Goal: Find specific page/section: Find specific page/section

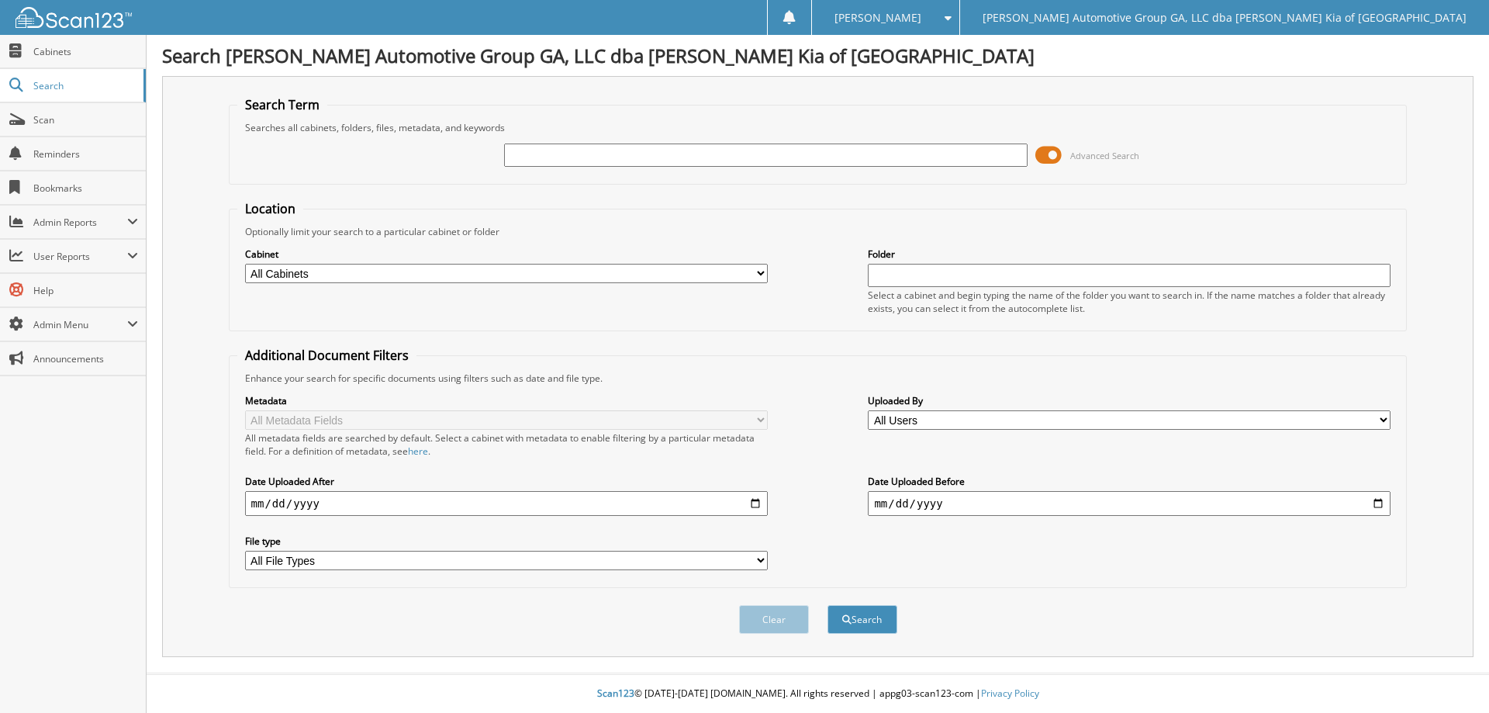
click at [539, 164] on input "text" at bounding box center [765, 154] width 523 height 23
type input "405090"
click at [828, 605] on button "Search" at bounding box center [863, 619] width 70 height 29
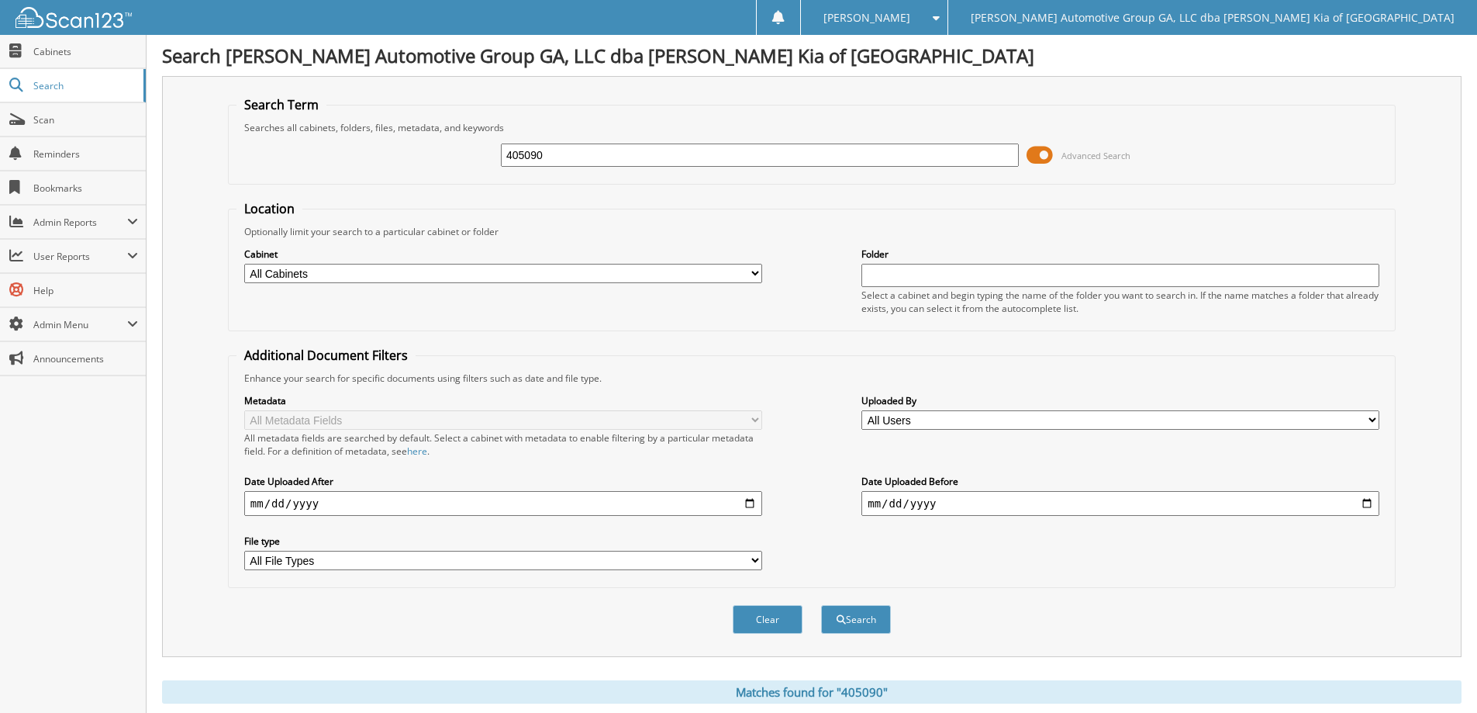
click at [1035, 153] on span at bounding box center [1040, 154] width 26 height 23
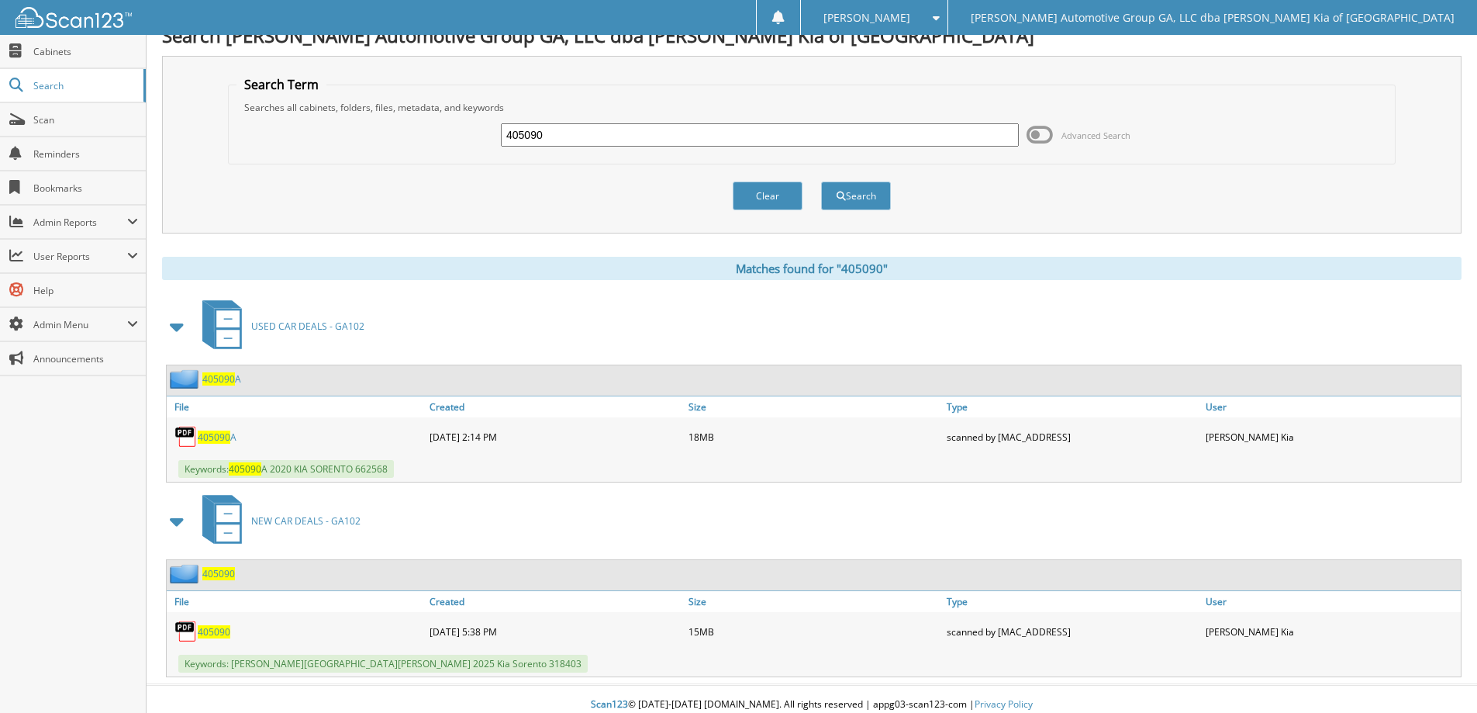
scroll to position [31, 0]
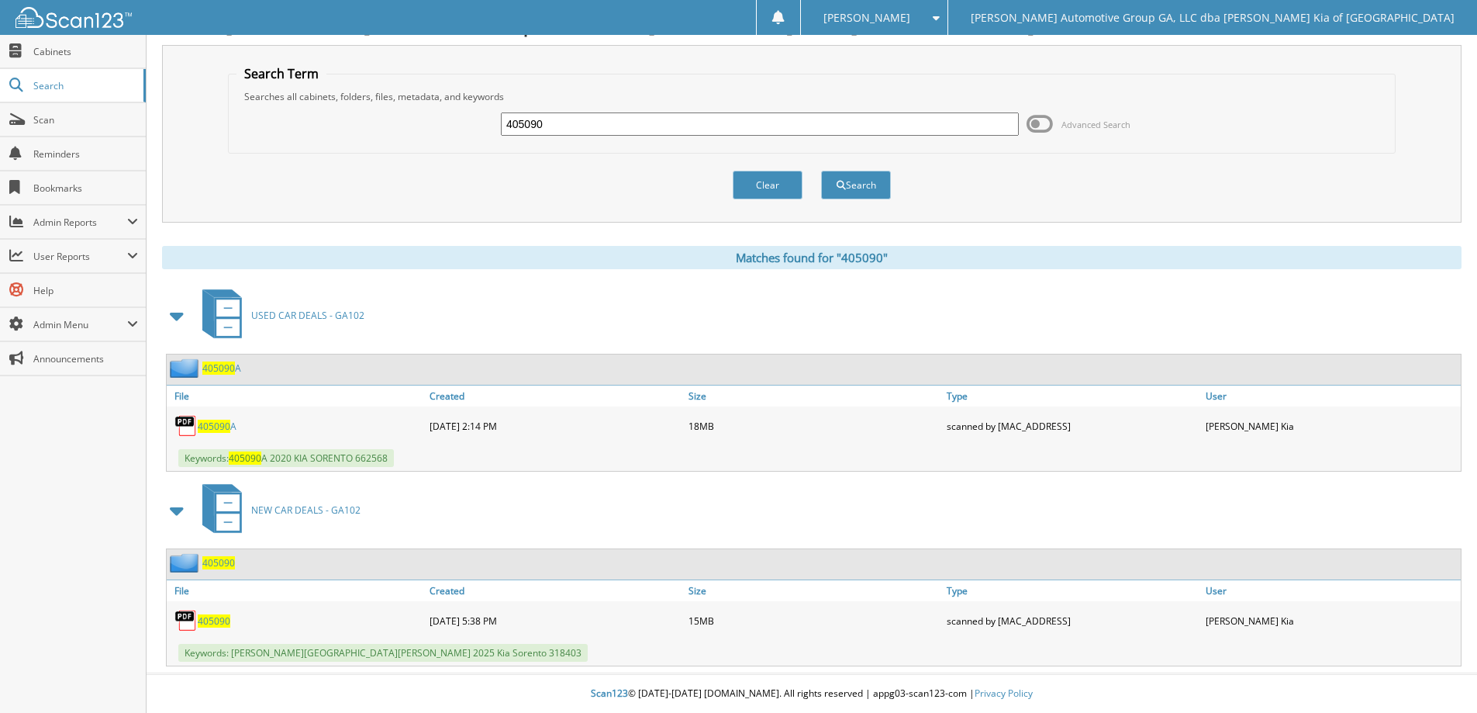
click at [209, 623] on span "405090" at bounding box center [214, 620] width 33 height 13
click at [583, 123] on input "405090" at bounding box center [760, 123] width 518 height 23
type input "405225"
click at [821, 171] on button "Search" at bounding box center [856, 185] width 70 height 29
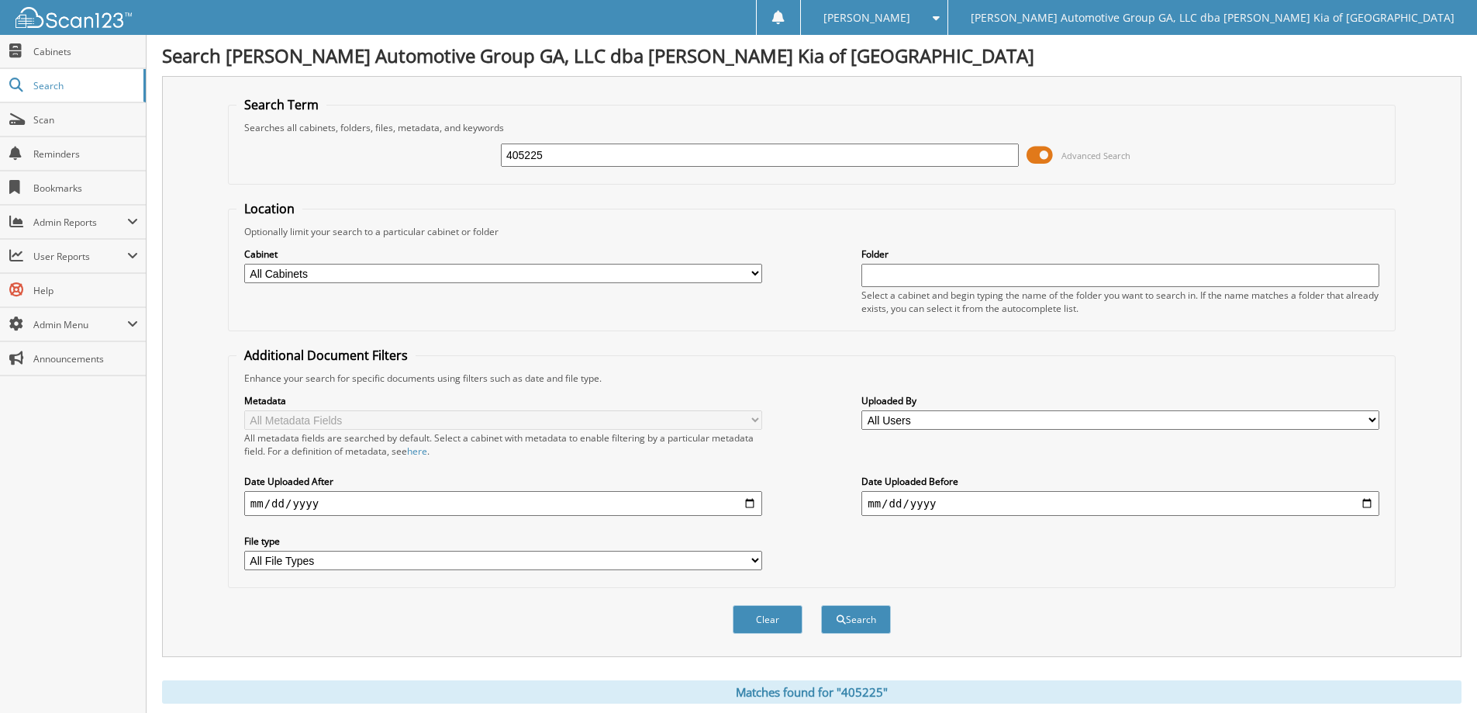
click at [1038, 151] on span at bounding box center [1040, 154] width 26 height 23
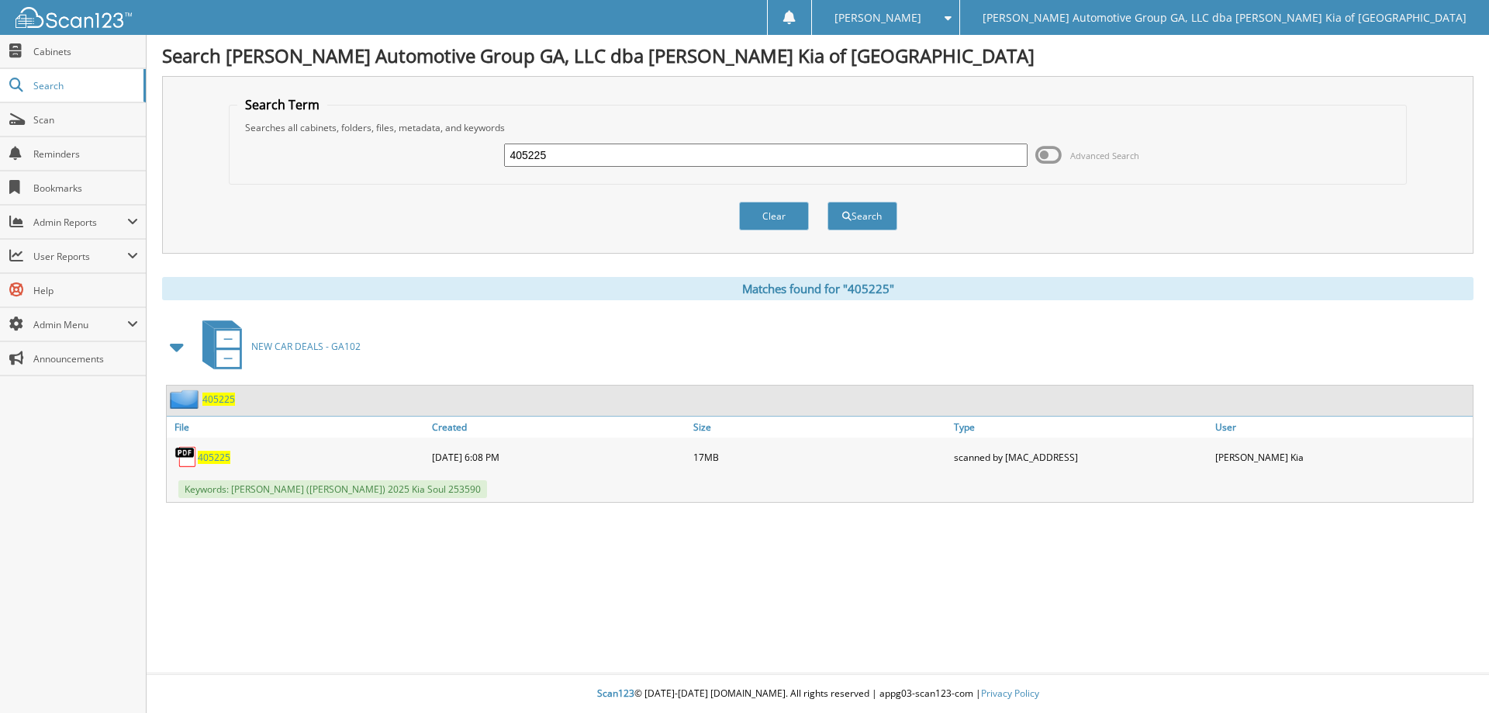
click at [209, 458] on span "405225" at bounding box center [214, 457] width 33 height 13
click at [644, 150] on input "405225" at bounding box center [765, 154] width 523 height 23
type input "6"
type input "467058"
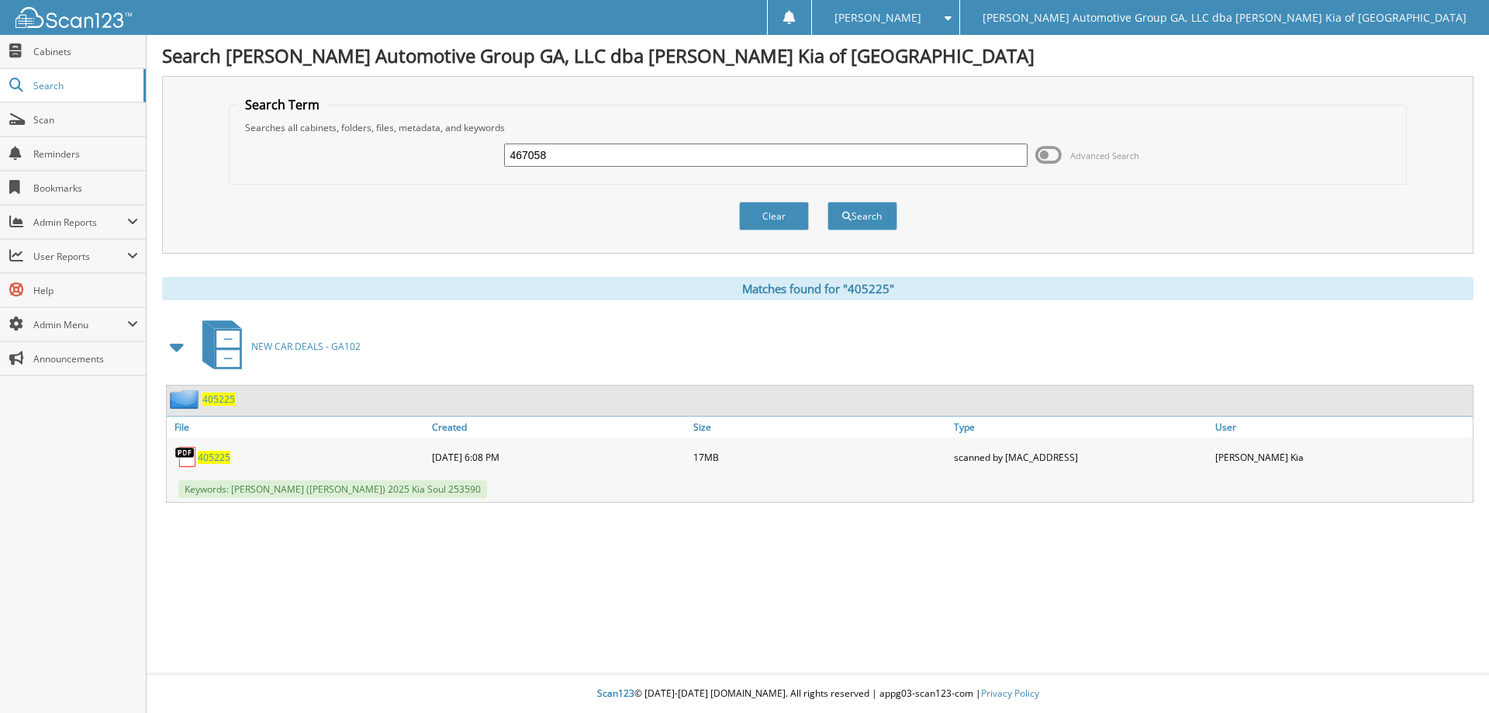
click at [828, 202] on button "Search" at bounding box center [863, 216] width 70 height 29
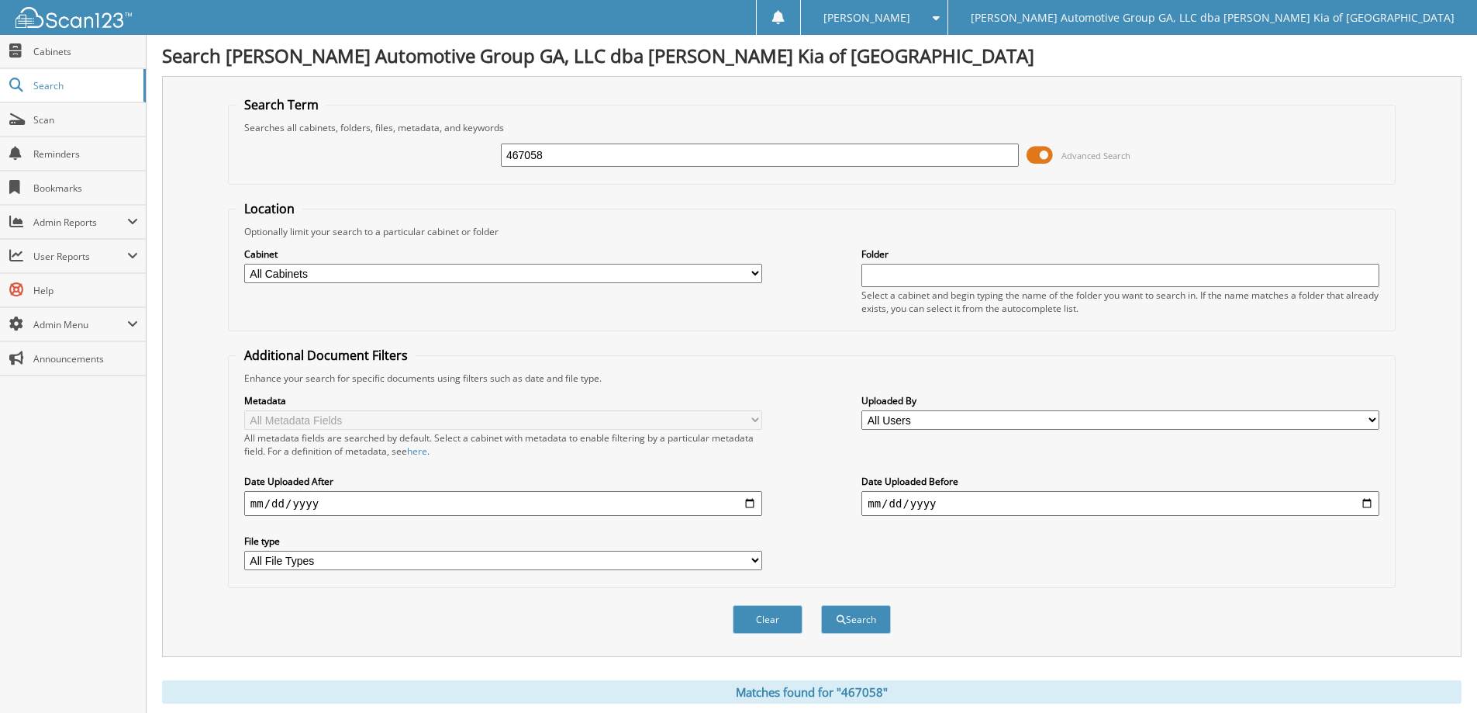
click at [1033, 160] on span at bounding box center [1040, 154] width 26 height 23
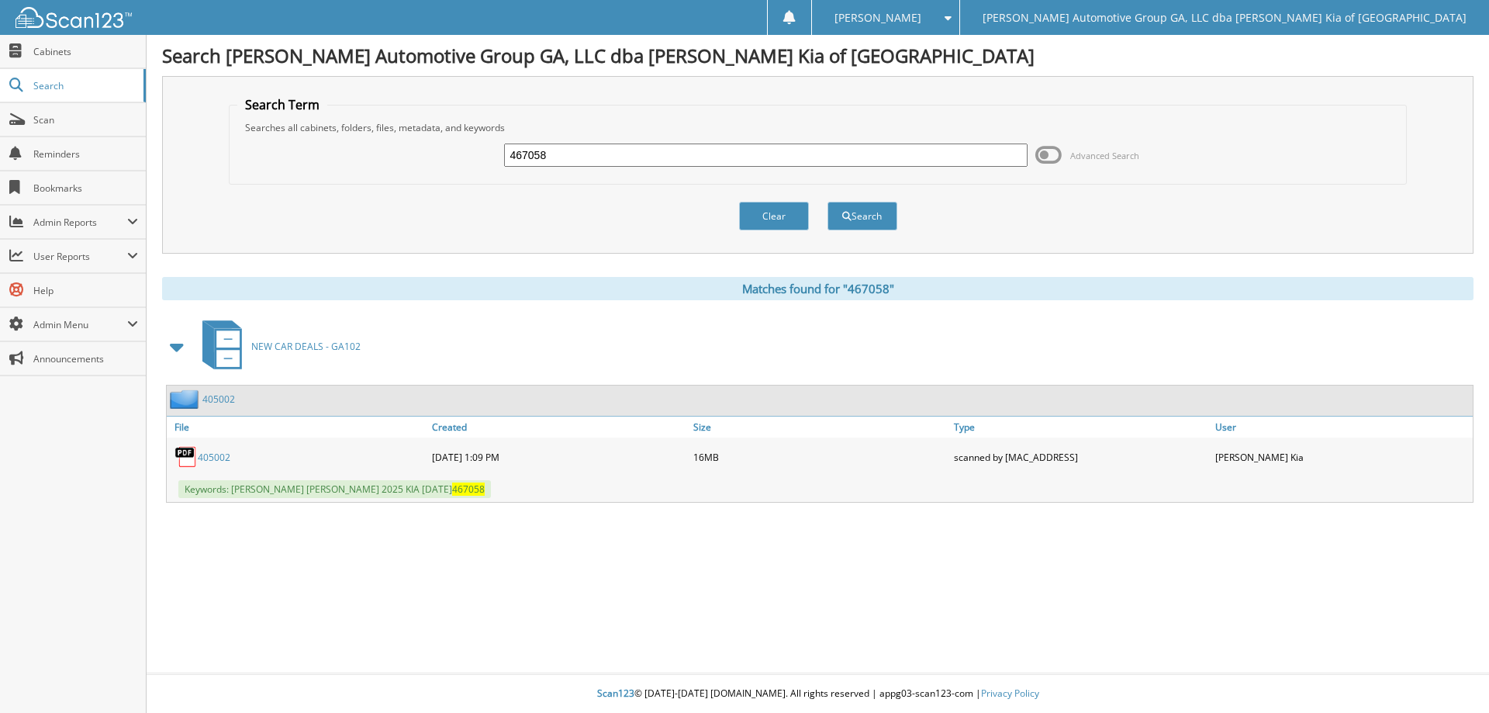
click at [218, 458] on link "405002" at bounding box center [214, 457] width 33 height 13
click at [555, 153] on input "467058" at bounding box center [765, 154] width 523 height 23
type input "405004"
click at [828, 202] on button "Search" at bounding box center [863, 216] width 70 height 29
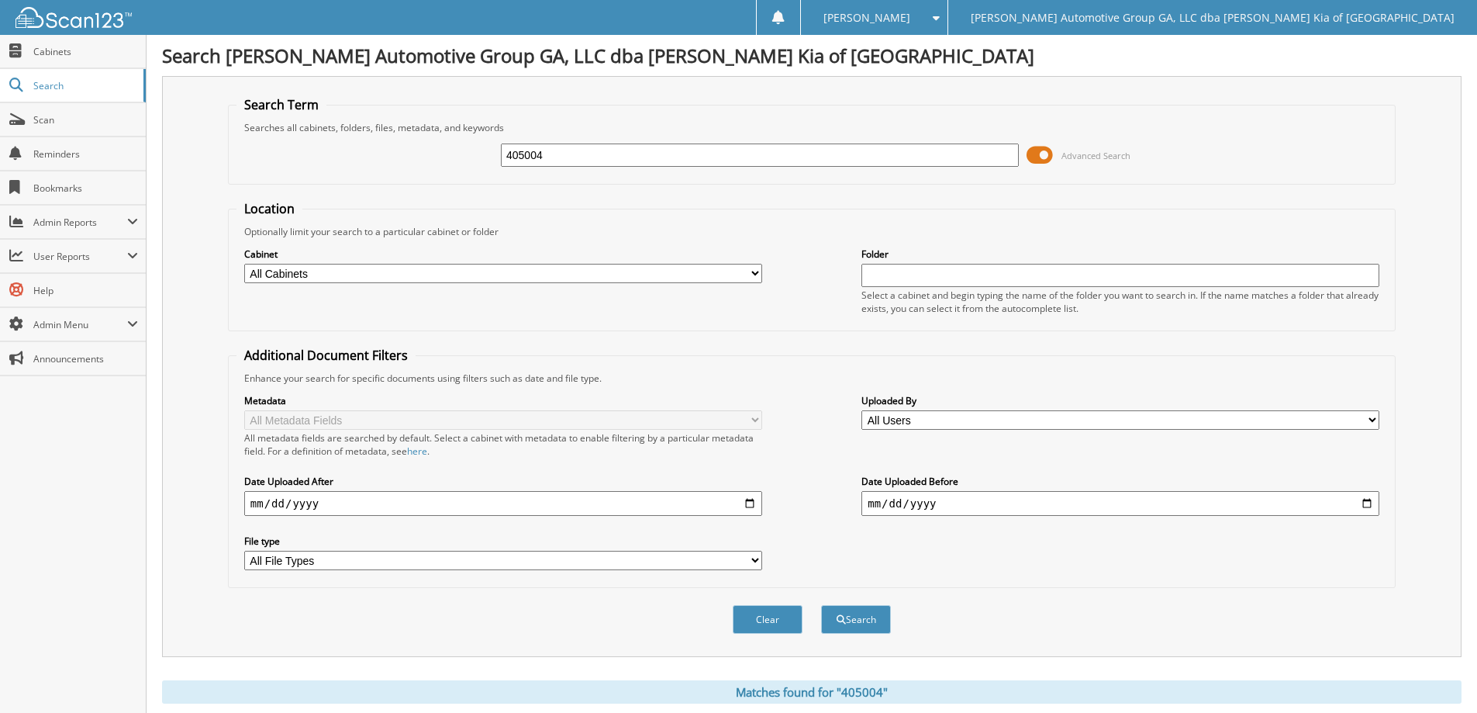
click at [1035, 152] on span at bounding box center [1040, 154] width 26 height 23
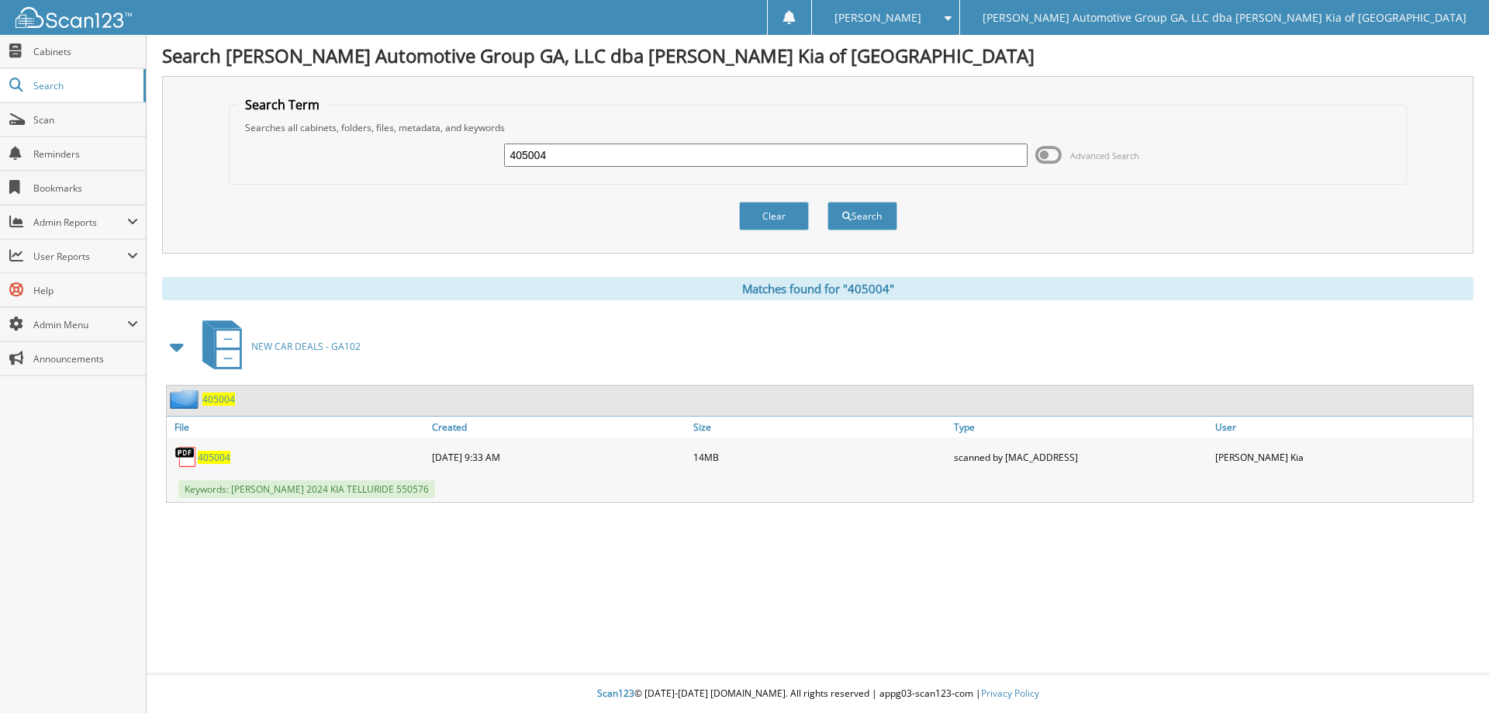
click at [219, 458] on span "405004" at bounding box center [214, 457] width 33 height 13
click at [723, 160] on input "405004" at bounding box center [765, 154] width 523 height 23
type input "405089"
click at [828, 202] on button "Search" at bounding box center [863, 216] width 70 height 29
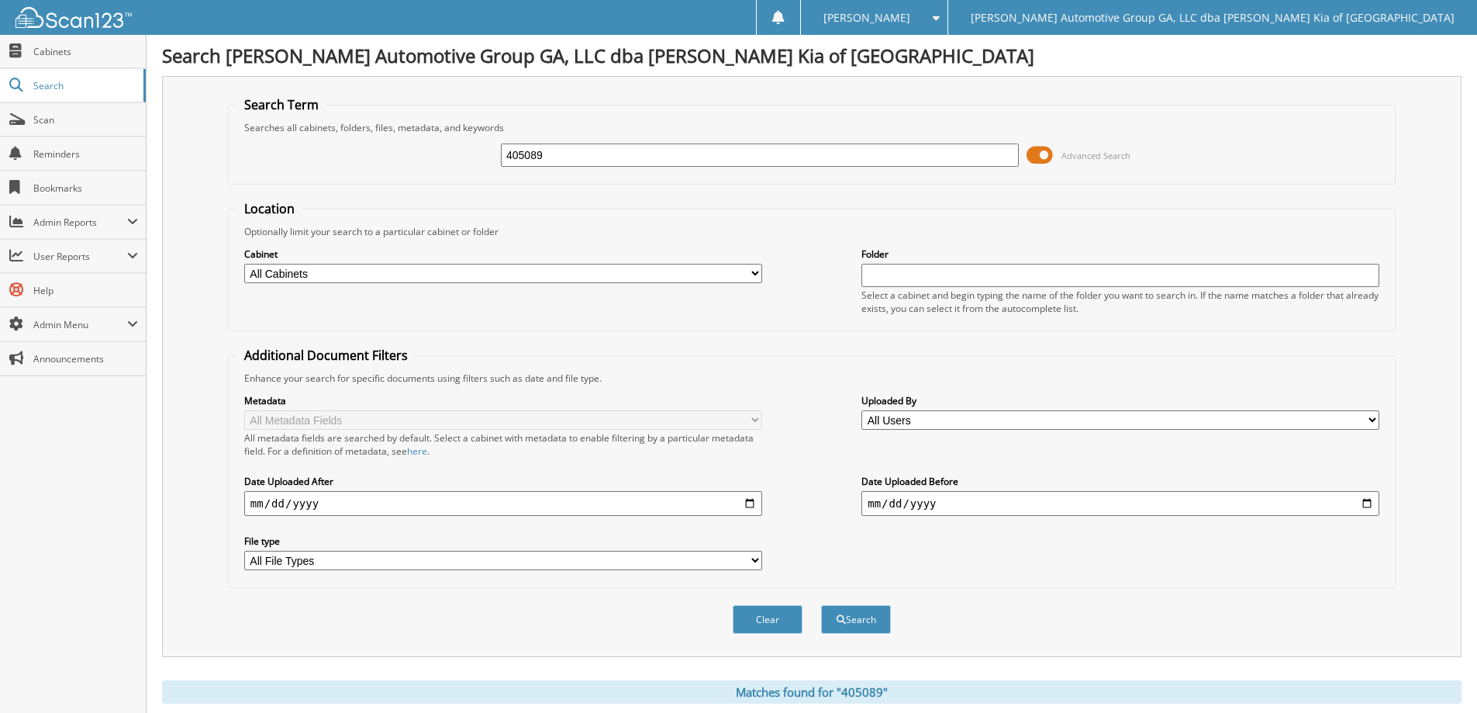
click at [1037, 159] on span at bounding box center [1040, 154] width 26 height 23
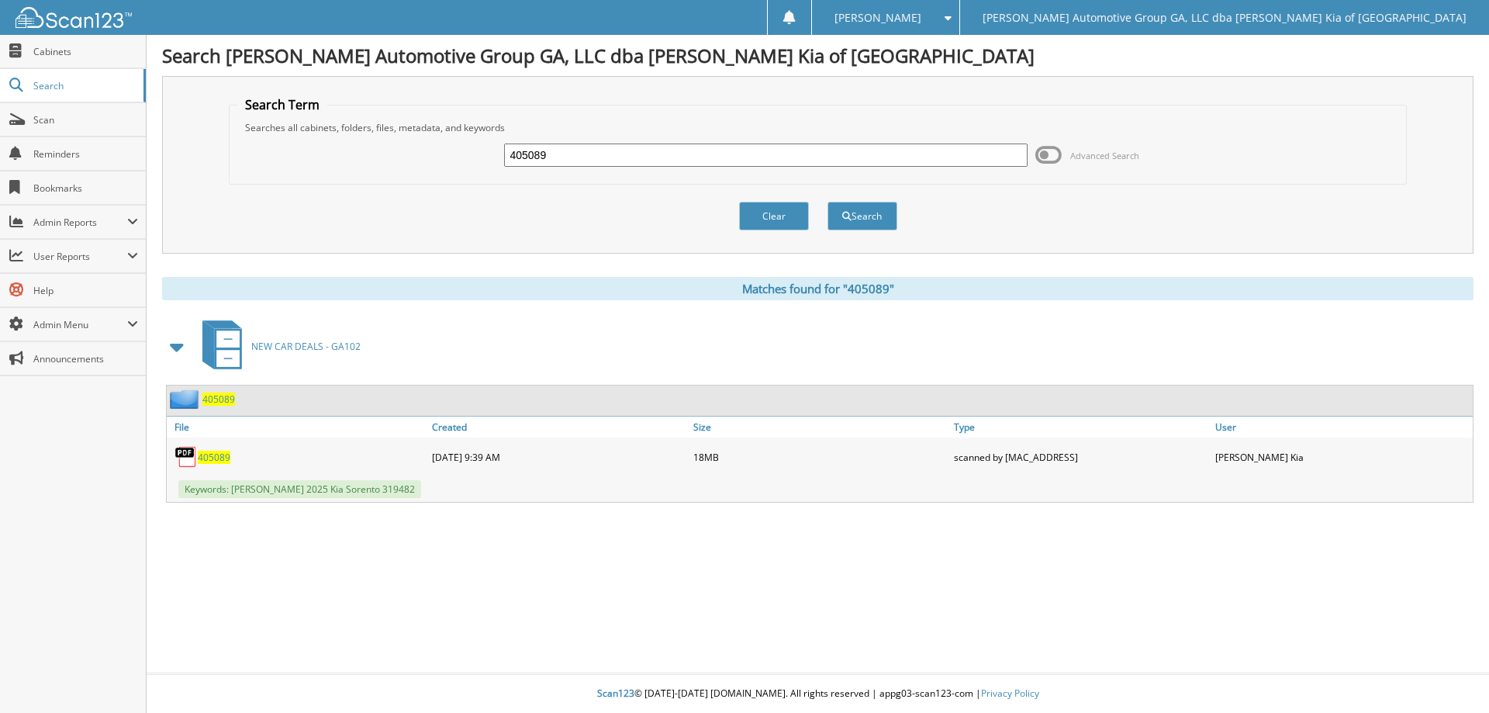
click at [218, 456] on span "405089" at bounding box center [214, 457] width 33 height 13
click at [639, 164] on input "405089" at bounding box center [765, 154] width 523 height 23
type input "3"
type input "405089"
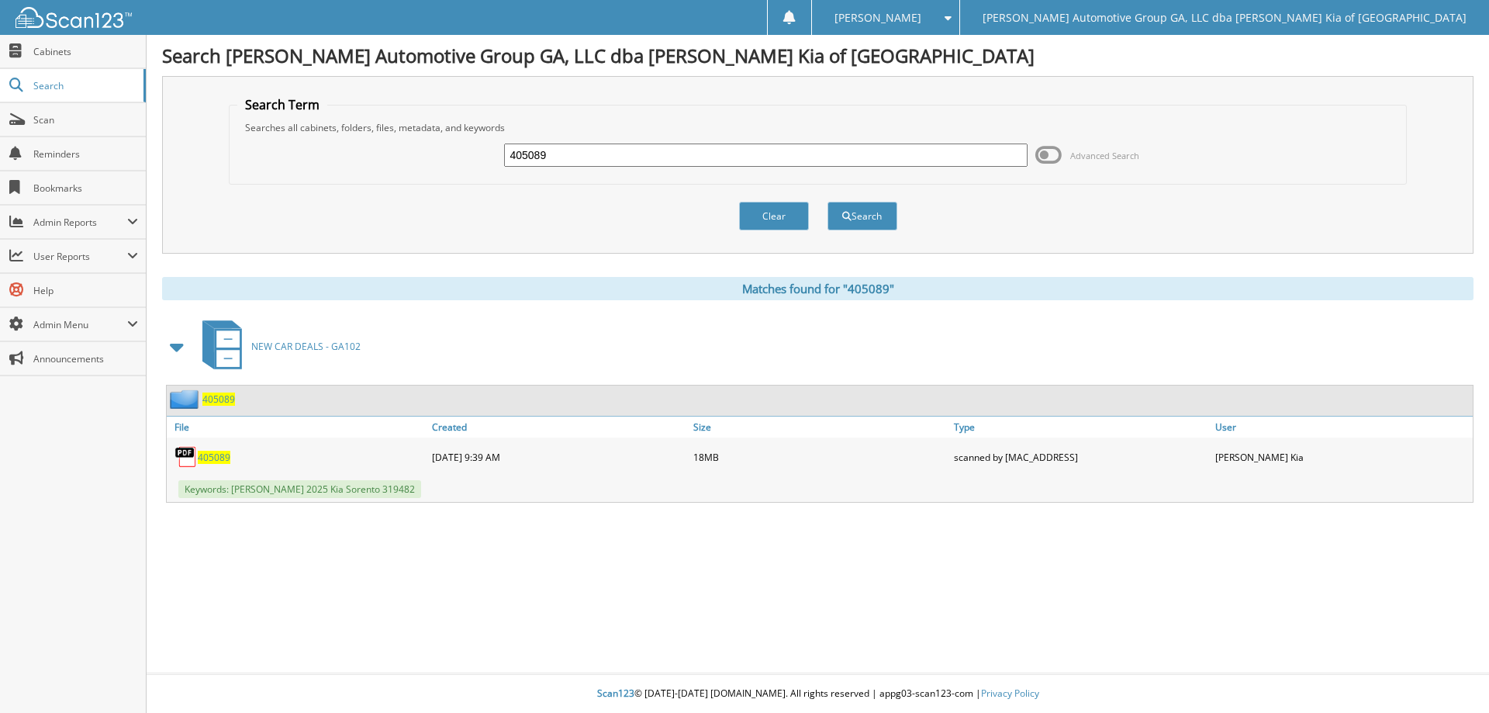
click at [828, 202] on button "Search" at bounding box center [863, 216] width 70 height 29
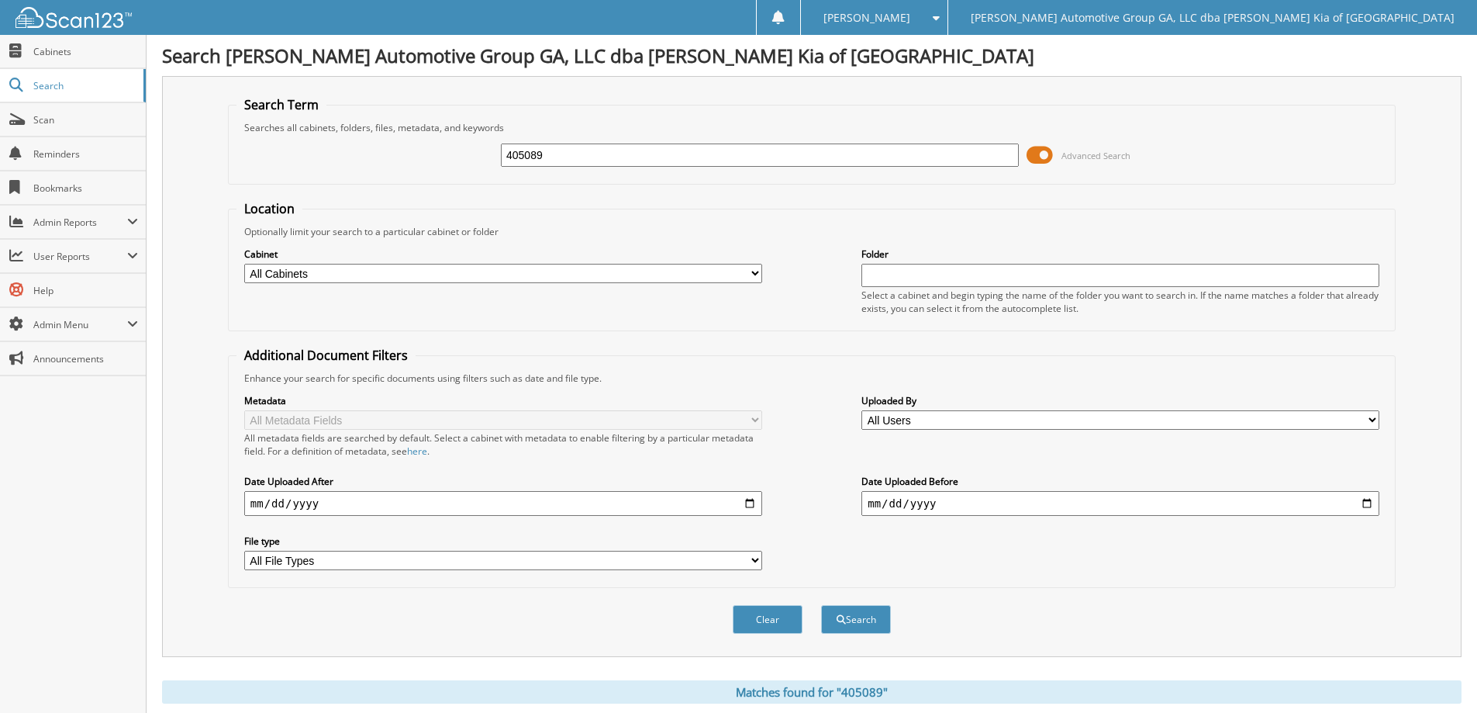
click at [523, 158] on input "405089" at bounding box center [760, 154] width 518 height 23
type input "405093"
click at [821, 605] on button "Search" at bounding box center [856, 619] width 70 height 29
click at [1038, 154] on span at bounding box center [1040, 154] width 26 height 23
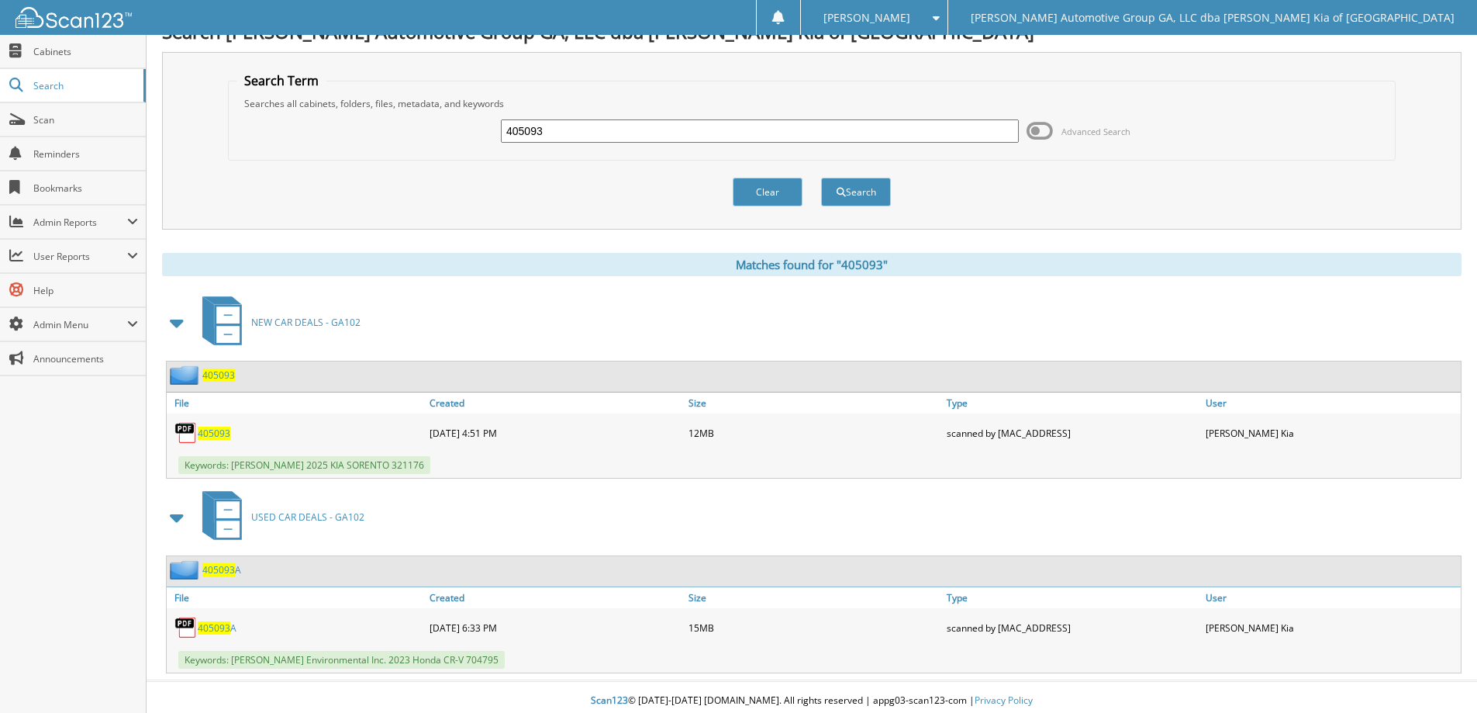
scroll to position [31, 0]
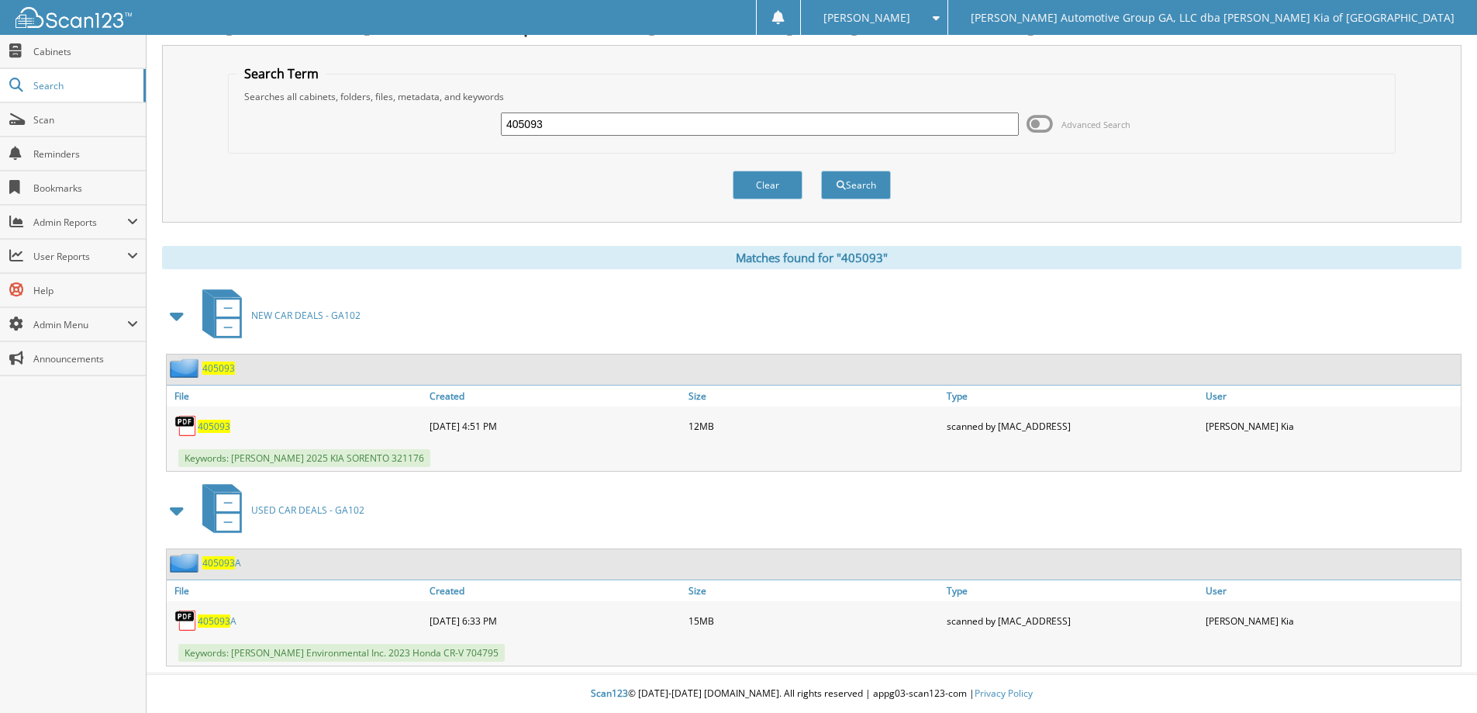
click at [223, 422] on span "405093" at bounding box center [214, 426] width 33 height 13
click at [672, 118] on input "405093" at bounding box center [760, 123] width 518 height 23
type input "5"
type input "404990"
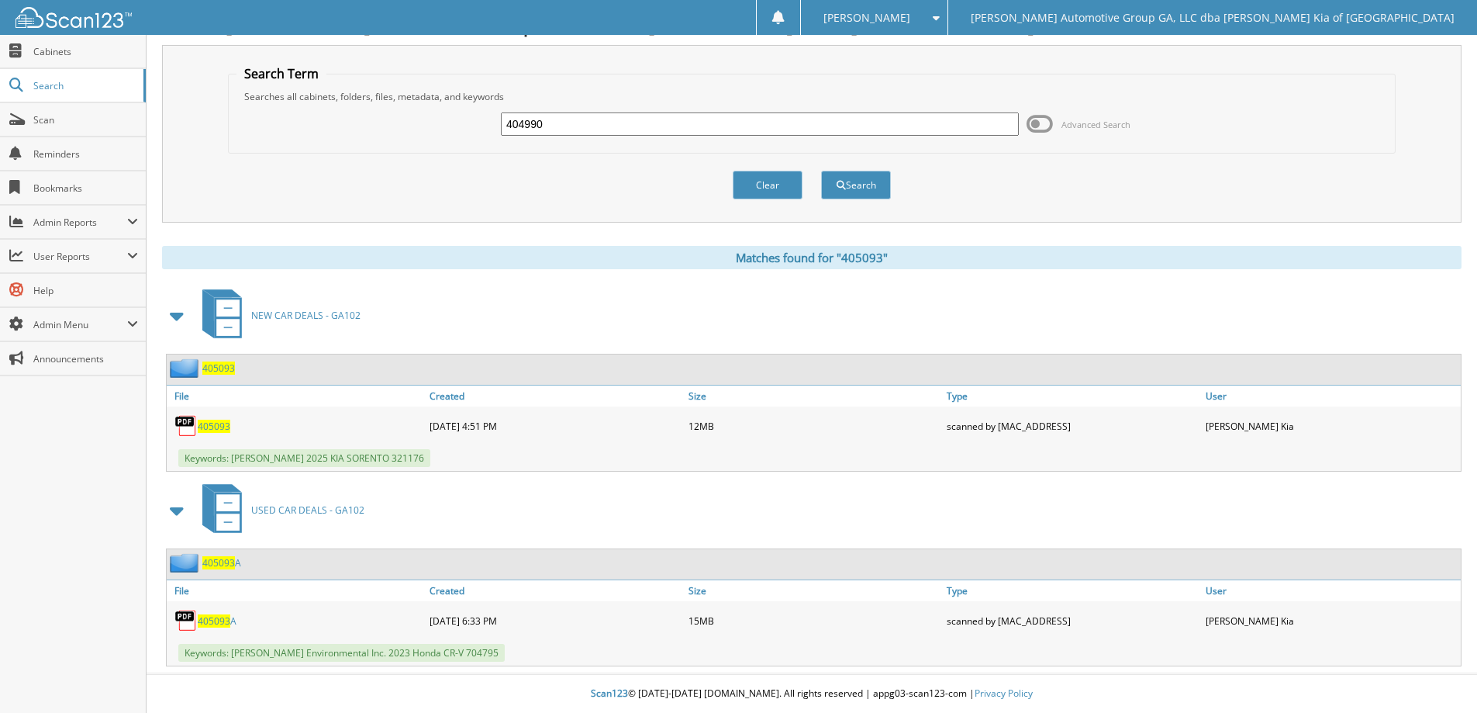
click at [821, 171] on button "Search" at bounding box center [856, 185] width 70 height 29
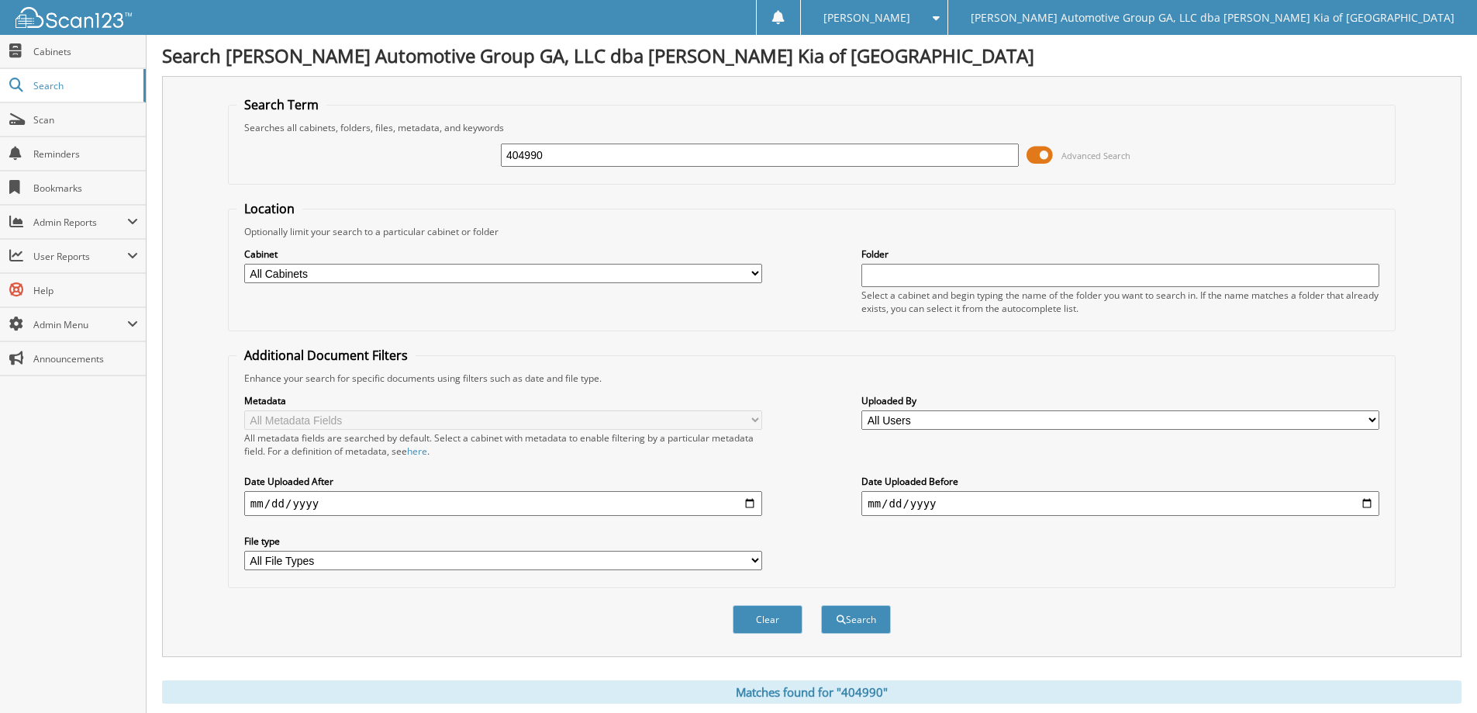
click at [1033, 157] on span at bounding box center [1040, 154] width 26 height 23
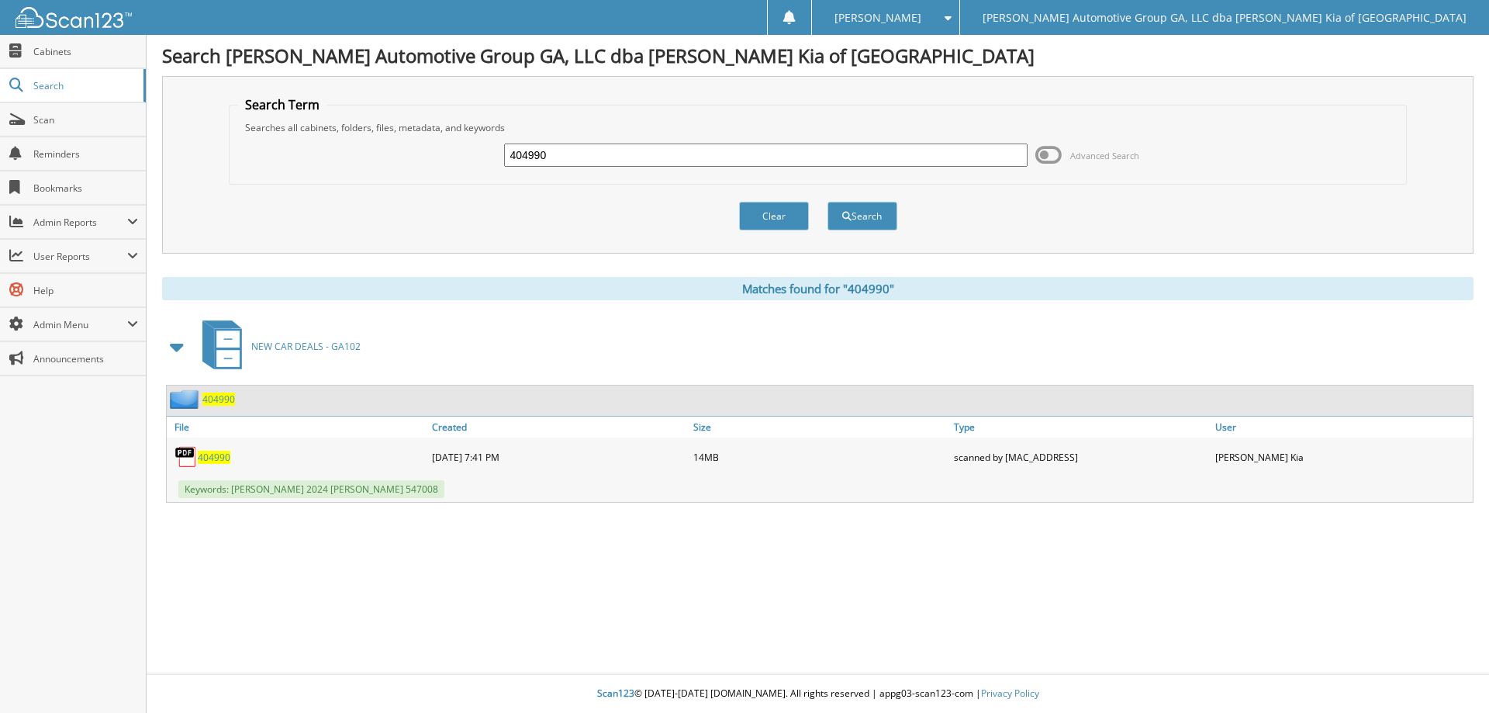
click at [217, 455] on span "404990" at bounding box center [214, 457] width 33 height 13
click at [549, 164] on input "404990" at bounding box center [765, 154] width 523 height 23
click at [550, 164] on input "404990" at bounding box center [765, 154] width 523 height 23
type input "4"
type input "404840"
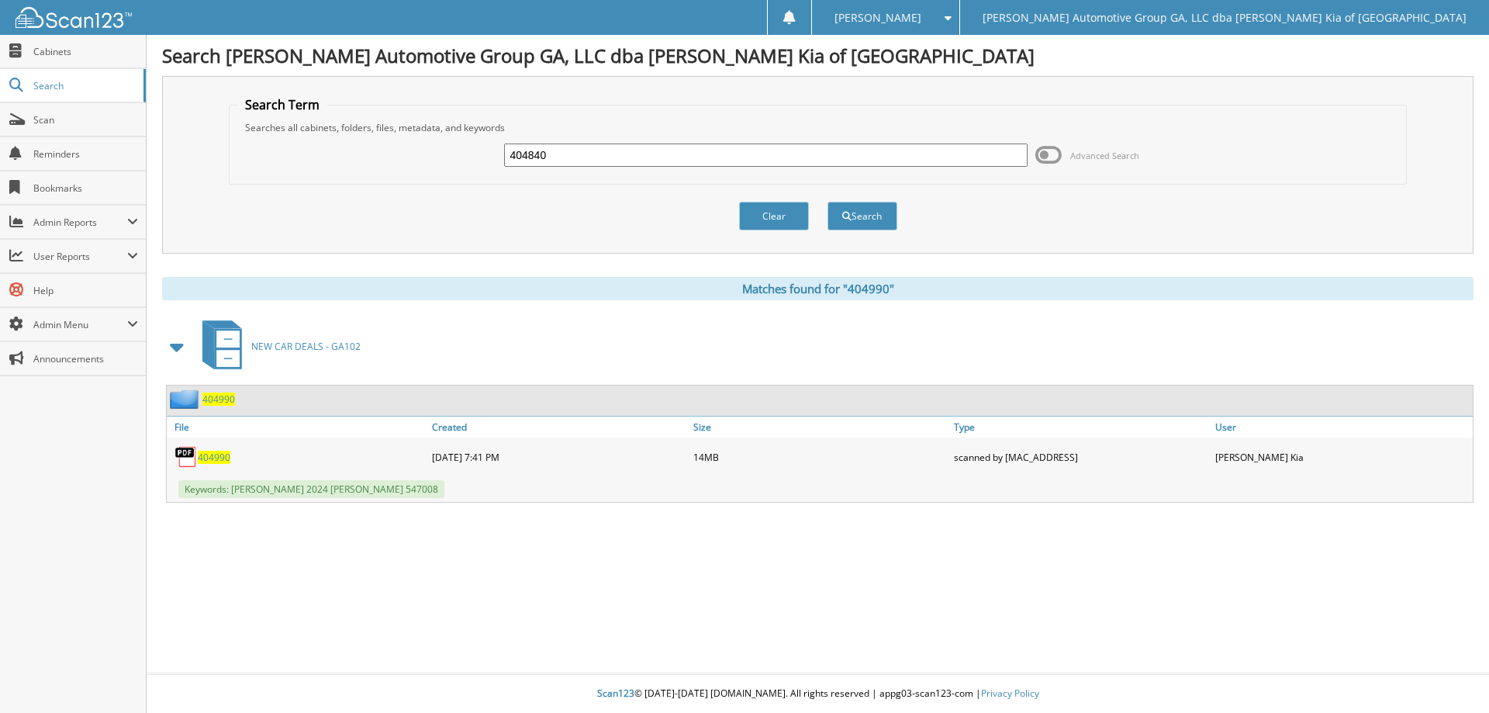
click at [828, 202] on button "Search" at bounding box center [863, 216] width 70 height 29
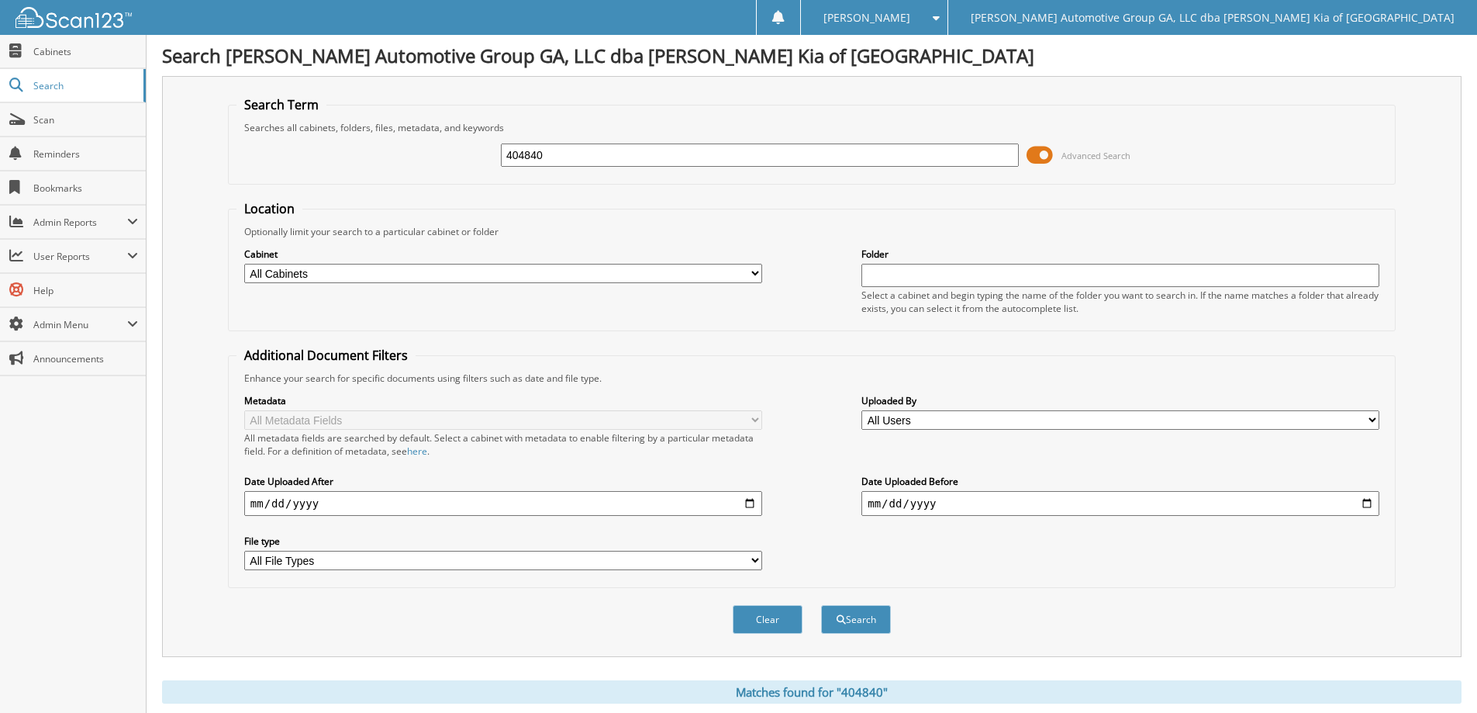
click at [1028, 157] on span at bounding box center [1040, 154] width 26 height 23
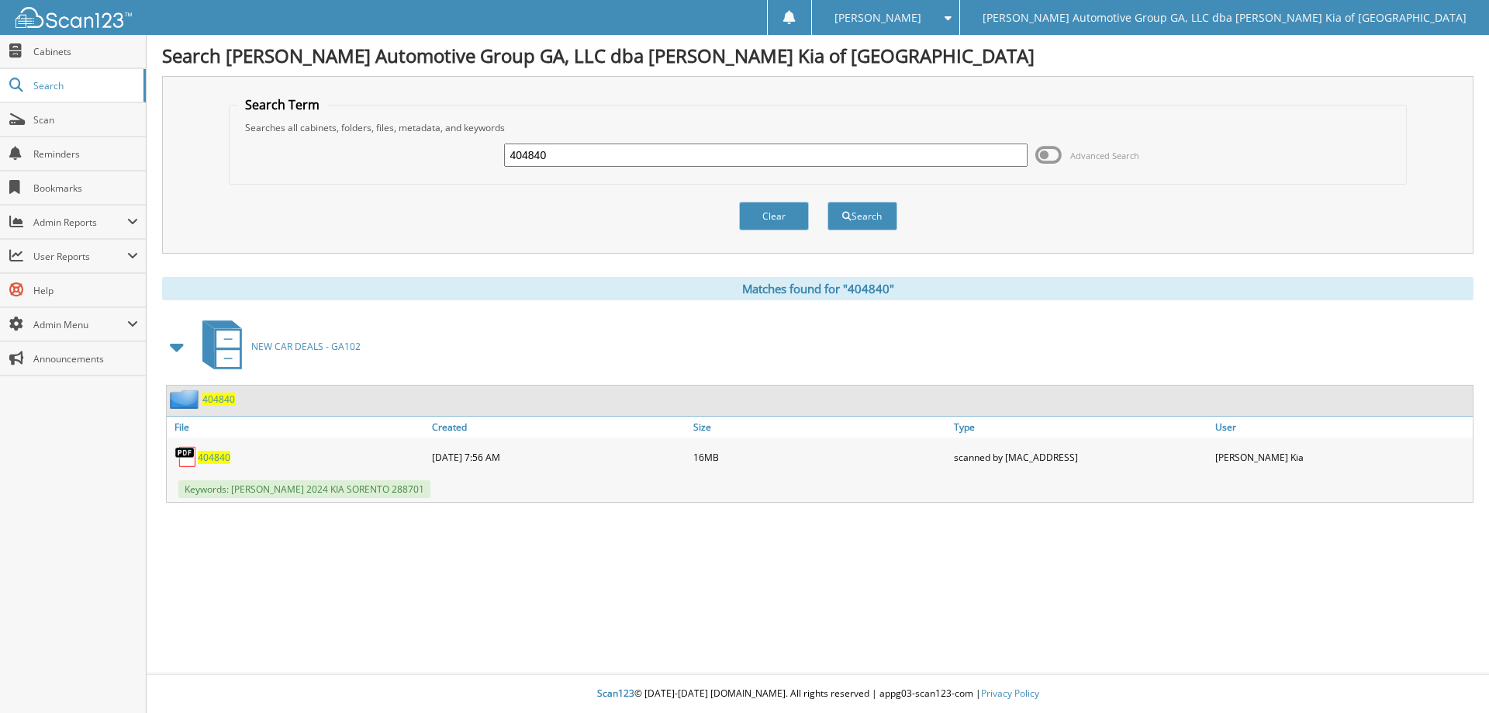
click at [215, 461] on span "404840" at bounding box center [214, 457] width 33 height 13
click at [224, 453] on span "404840" at bounding box center [214, 457] width 33 height 13
click at [621, 161] on input "404840" at bounding box center [765, 154] width 523 height 23
click at [828, 202] on button "Search" at bounding box center [863, 216] width 70 height 29
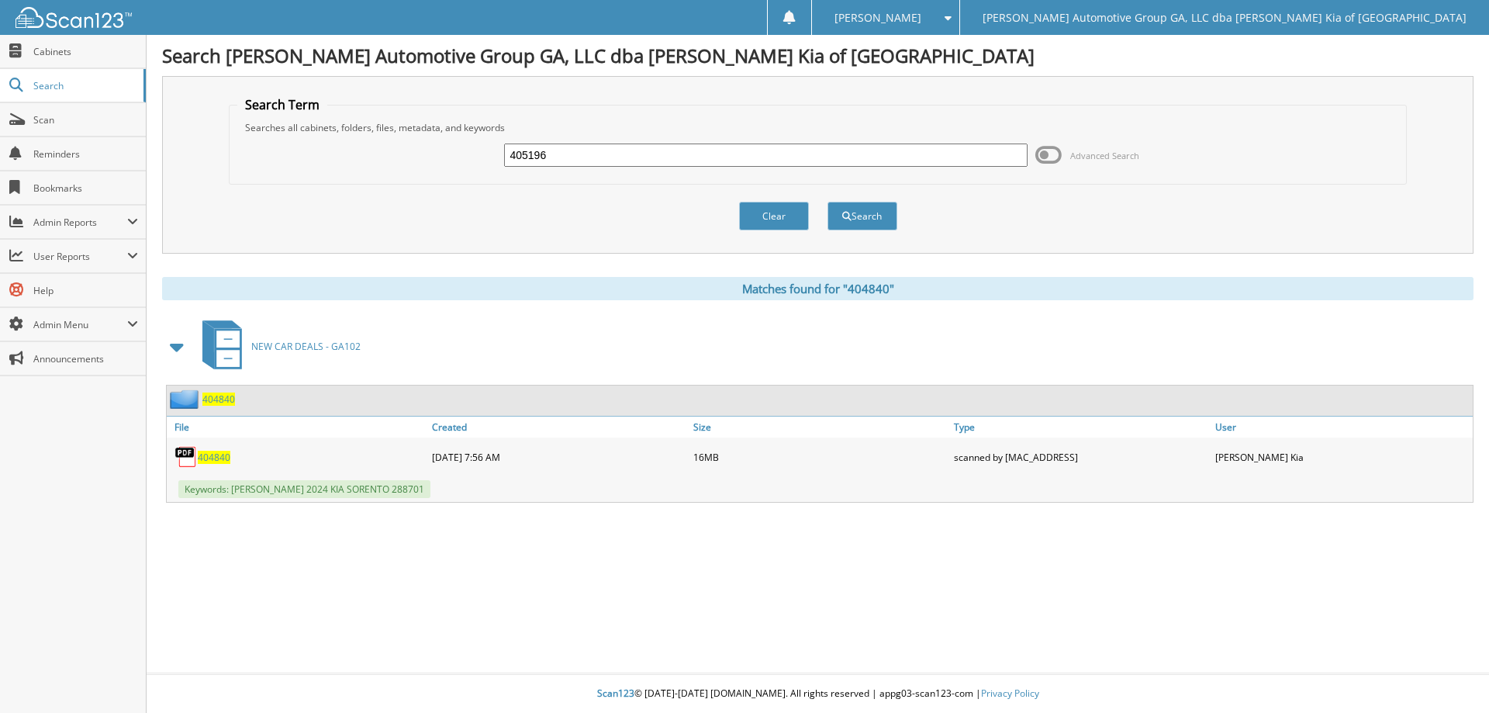
type input "405196+"
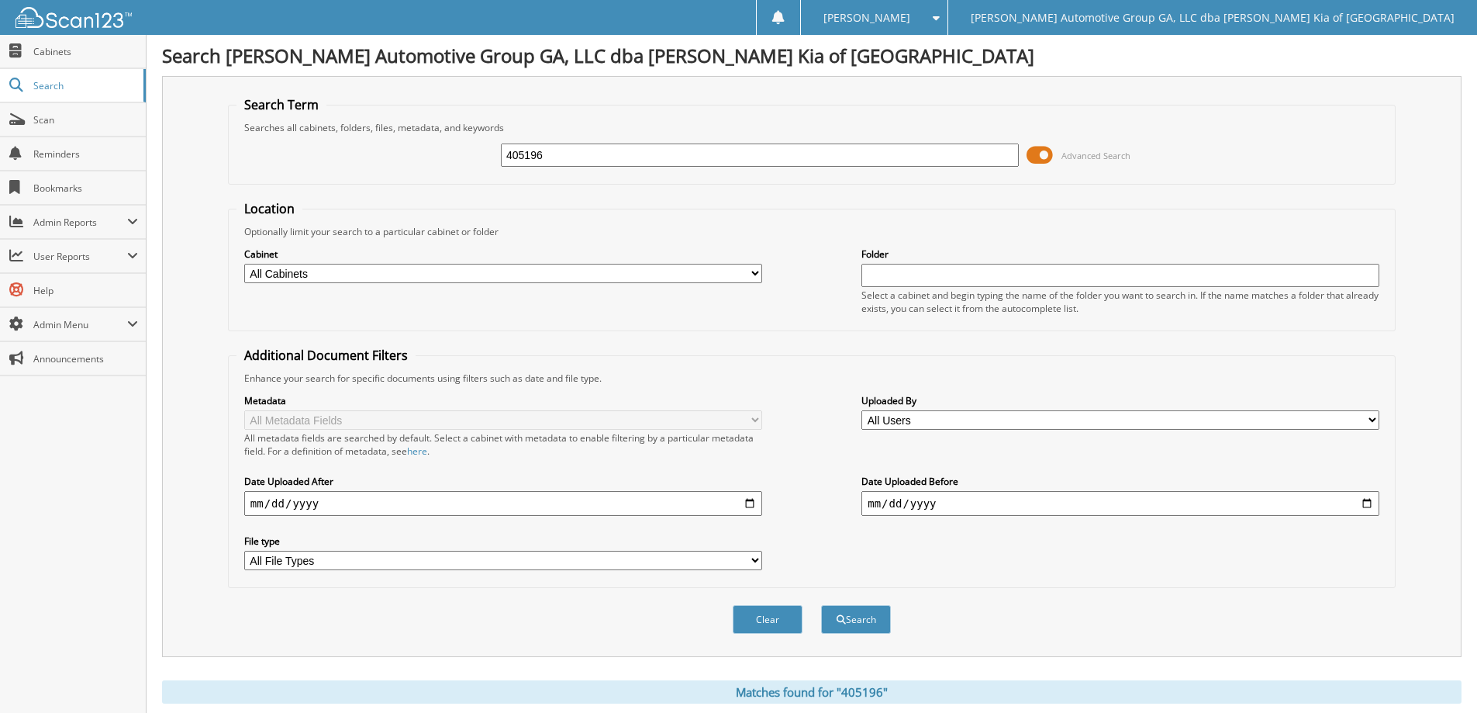
click at [1032, 157] on span at bounding box center [1040, 154] width 26 height 23
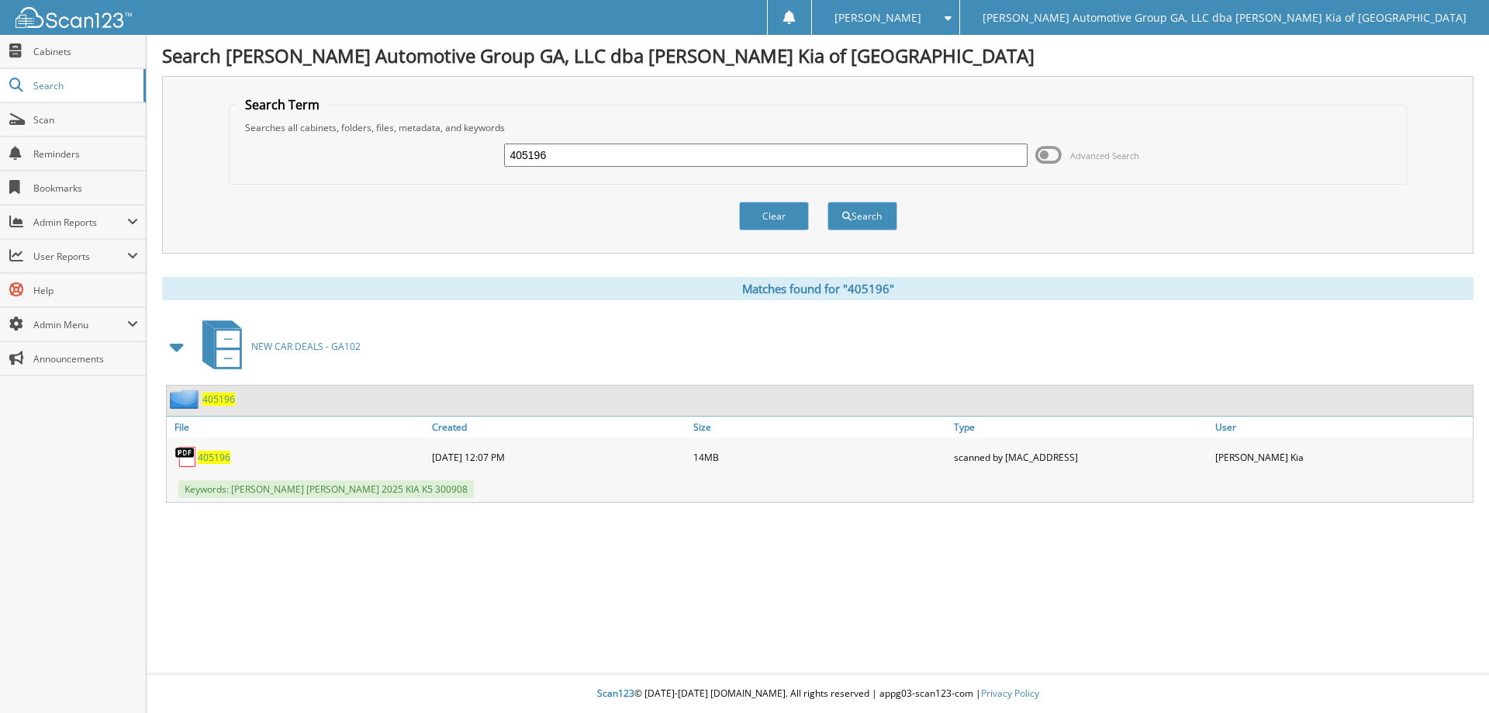
click at [219, 454] on span "405196" at bounding box center [214, 457] width 33 height 13
click at [223, 455] on span "405196" at bounding box center [214, 457] width 33 height 13
click at [1108, 60] on h1 "Search [PERSON_NAME] Automotive Group GA, LLC dba [PERSON_NAME] Kia of [GEOGRAP…" at bounding box center [817, 56] width 1311 height 26
click at [221, 457] on span "405196" at bounding box center [214, 457] width 33 height 13
click at [641, 146] on input "405196" at bounding box center [765, 154] width 523 height 23
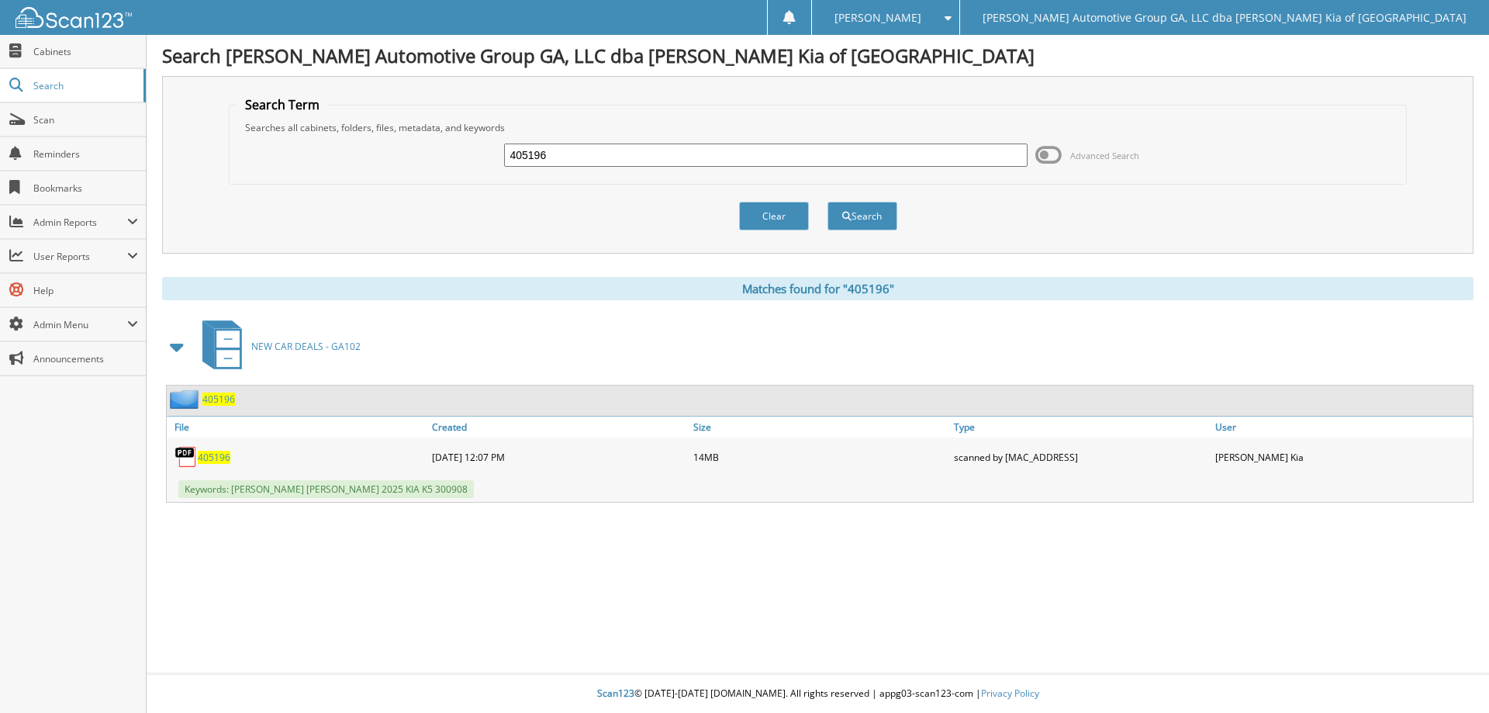
click at [641, 146] on input "405196" at bounding box center [765, 154] width 523 height 23
type input "405093"
click at [854, 217] on button "Search" at bounding box center [863, 216] width 70 height 29
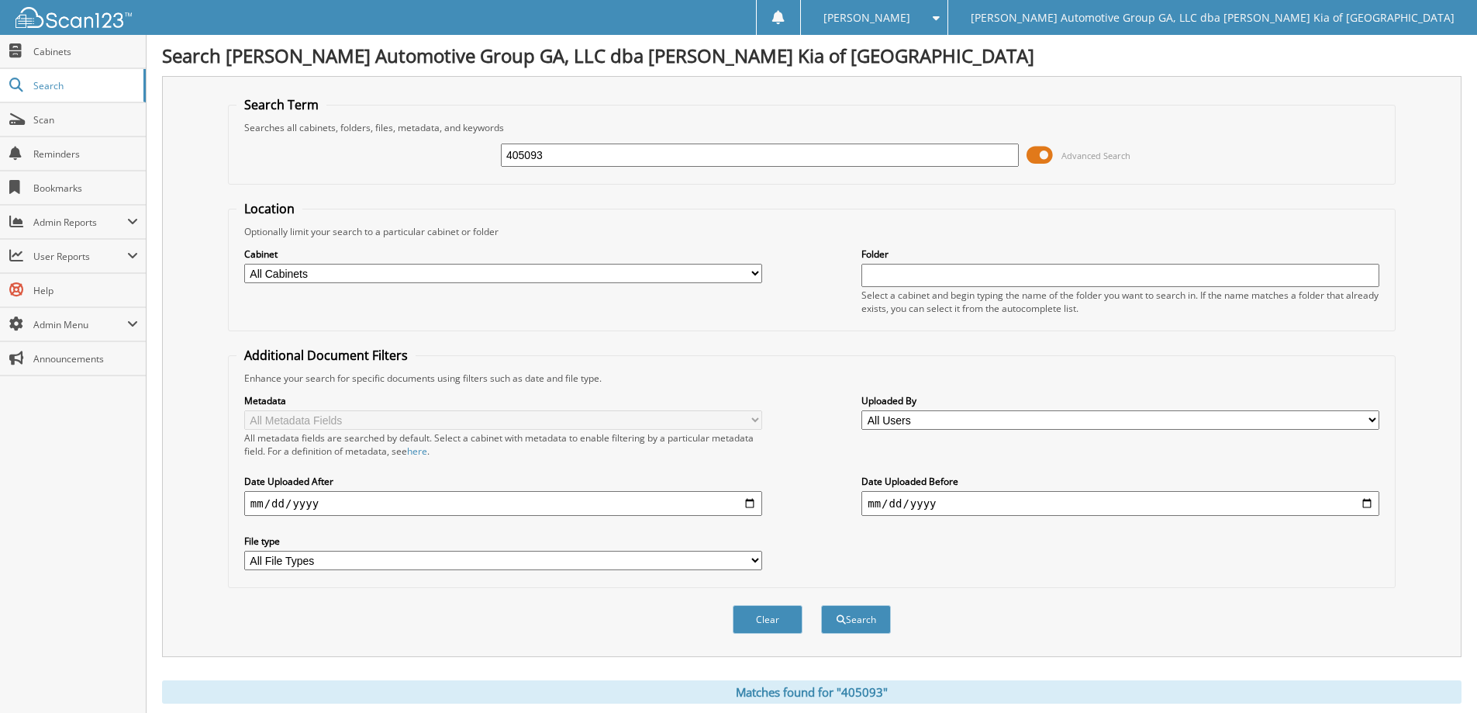
click at [1038, 156] on span at bounding box center [1040, 154] width 26 height 23
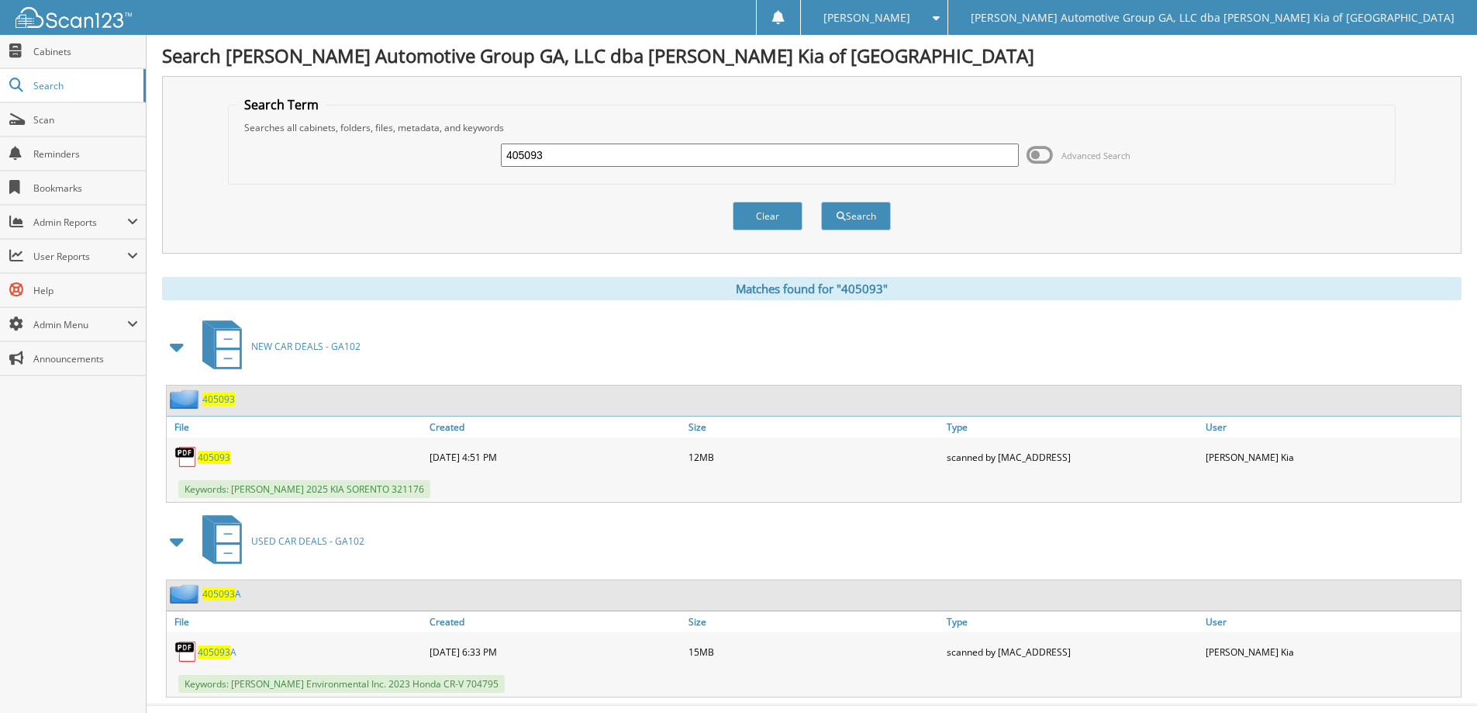
click at [213, 455] on span "405093" at bounding box center [214, 457] width 33 height 13
click at [757, 159] on input "405093" at bounding box center [760, 154] width 518 height 23
type input "405089"
click at [821, 202] on button "Search" at bounding box center [856, 216] width 70 height 29
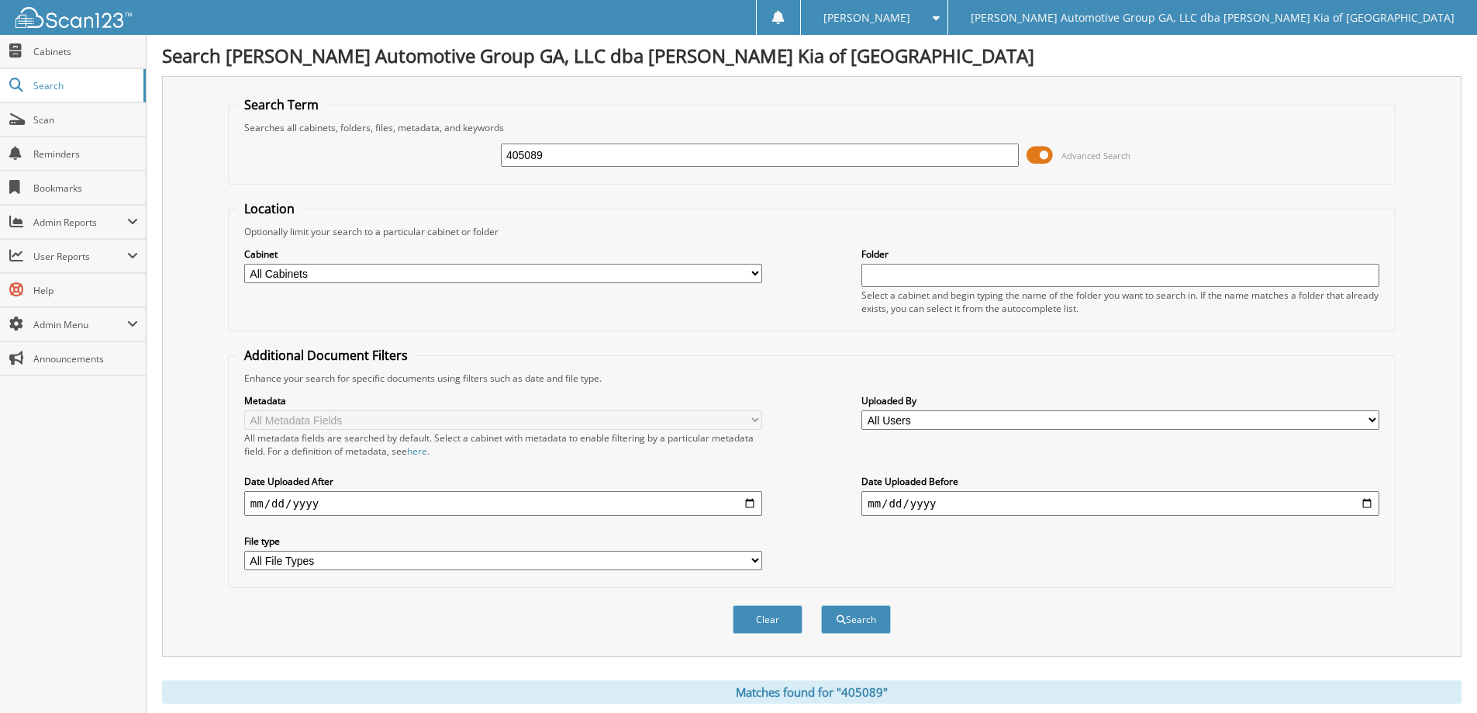
click at [1036, 157] on span at bounding box center [1040, 154] width 26 height 23
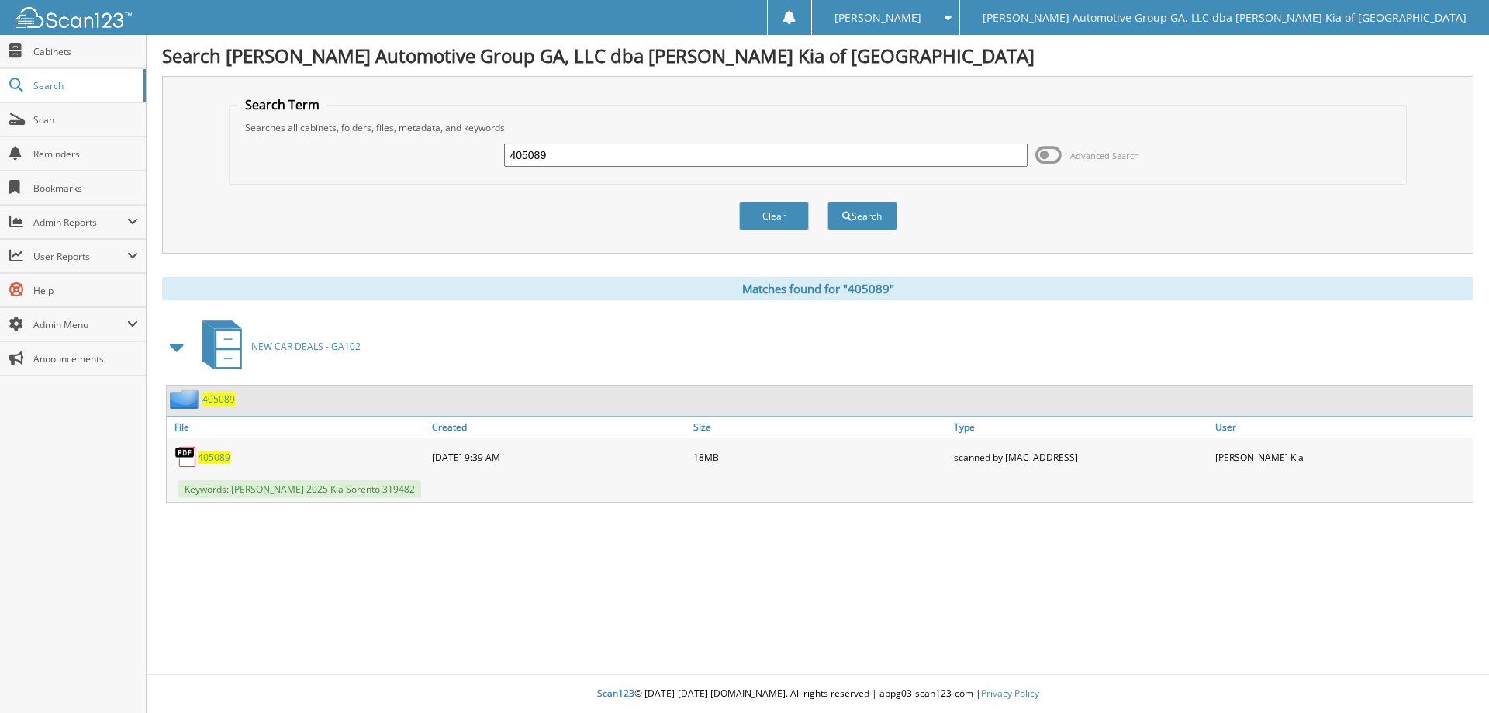
click at [217, 457] on span "405089" at bounding box center [214, 457] width 33 height 13
click at [665, 164] on input "405089" at bounding box center [765, 154] width 523 height 23
type input "405225"
click at [828, 202] on button "Search" at bounding box center [863, 216] width 70 height 29
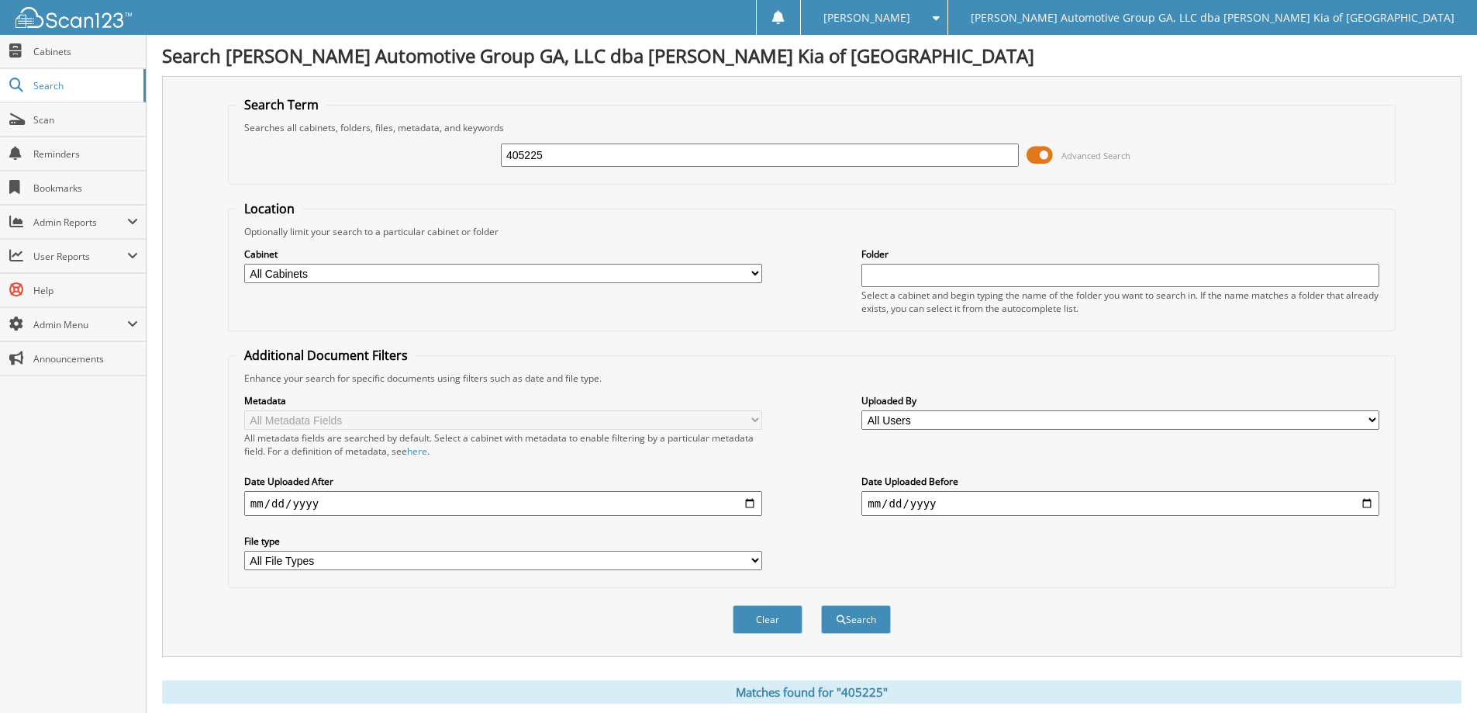
drag, startPoint x: 1040, startPoint y: 164, endPoint x: 1033, endPoint y: 160, distance: 8.0
click at [1033, 160] on span at bounding box center [1040, 154] width 26 height 23
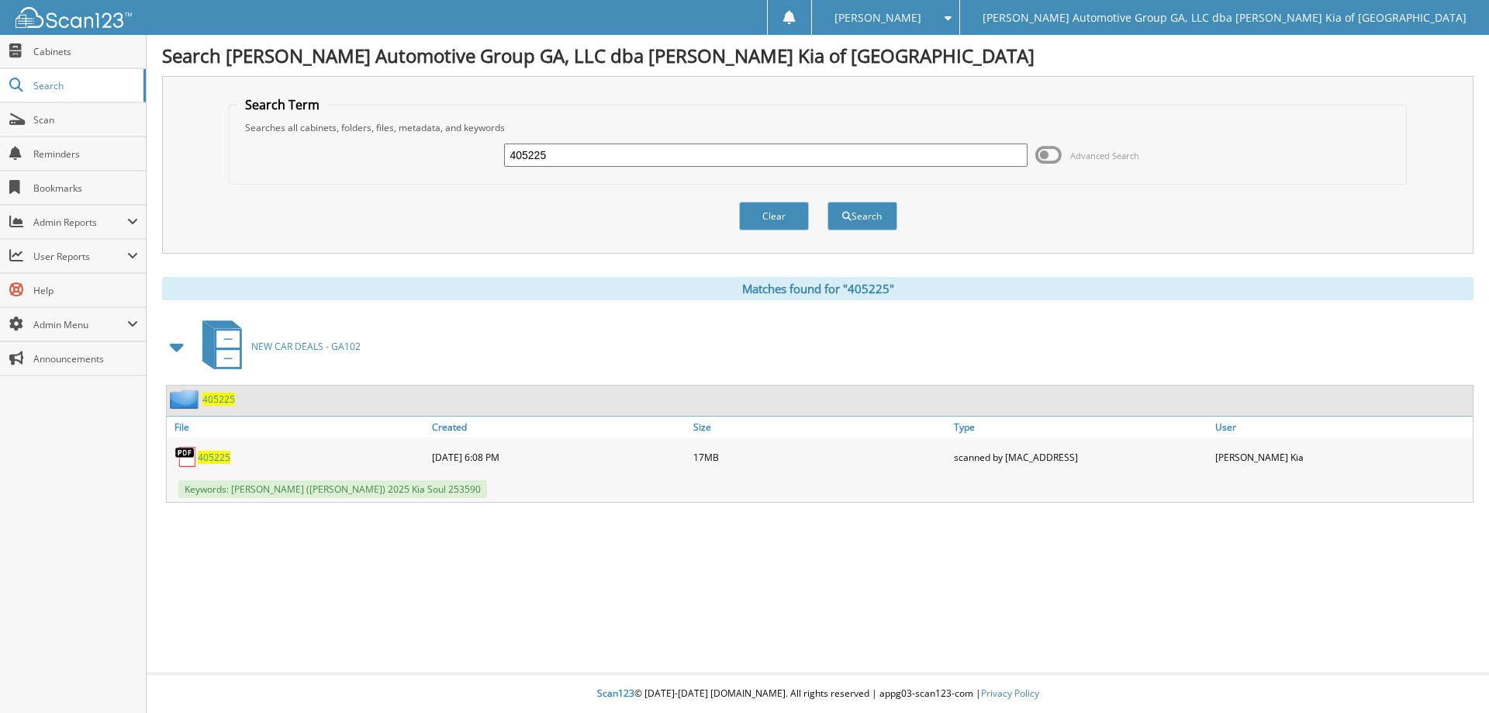
click at [202, 458] on span "405225" at bounding box center [214, 457] width 33 height 13
click at [714, 160] on input "405225" at bounding box center [765, 154] width 523 height 23
drag, startPoint x: 714, startPoint y: 160, endPoint x: 718, endPoint y: 149, distance: 11.5
click at [718, 149] on input "405225" at bounding box center [765, 154] width 523 height 23
type input "405090"
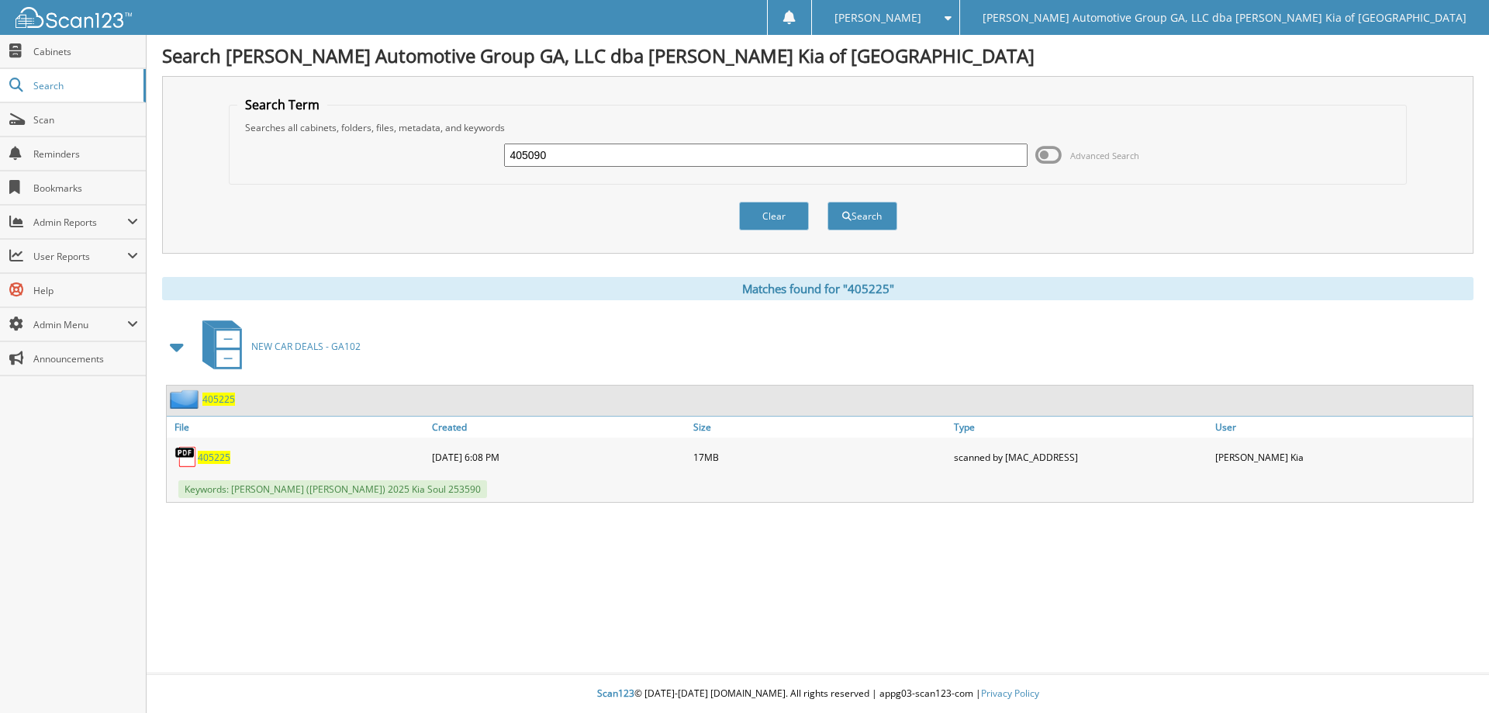
click at [828, 202] on button "Search" at bounding box center [863, 216] width 70 height 29
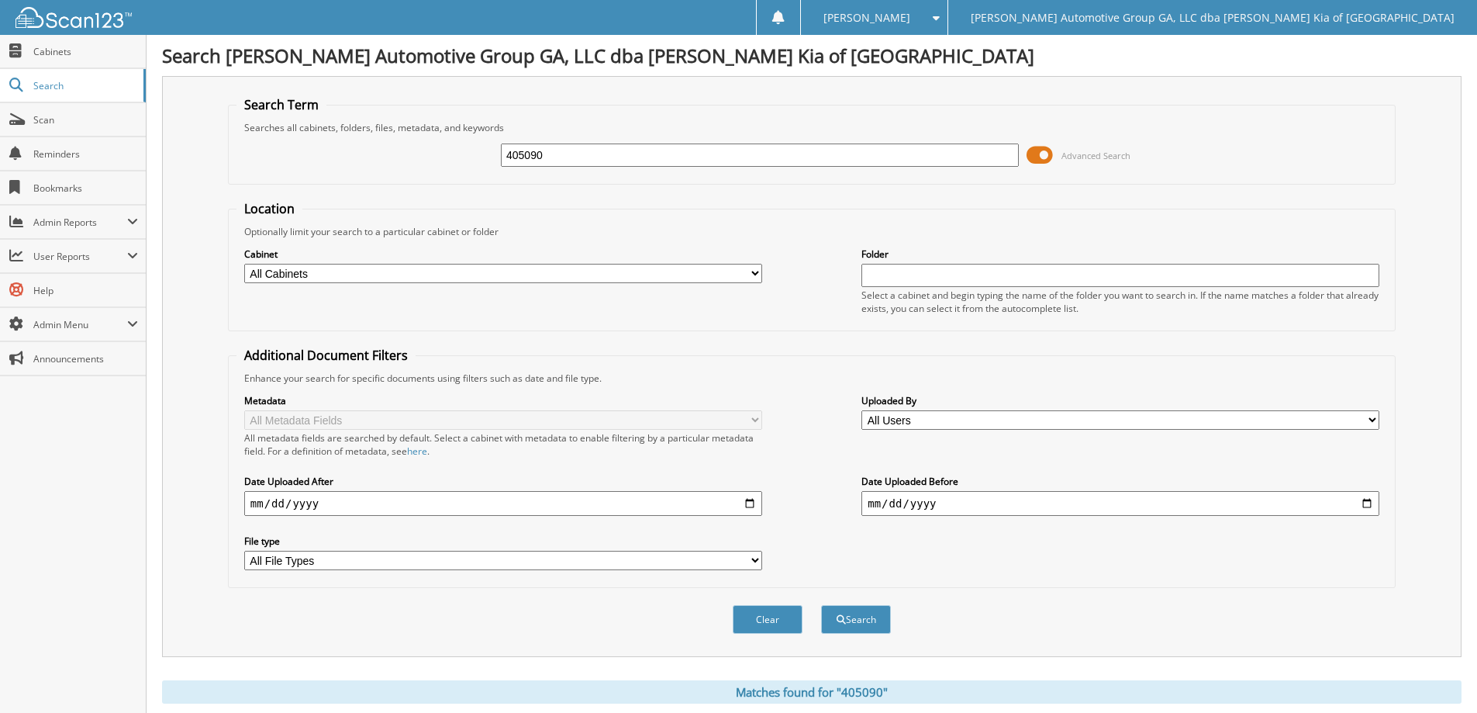
click at [1031, 150] on span at bounding box center [1040, 154] width 26 height 23
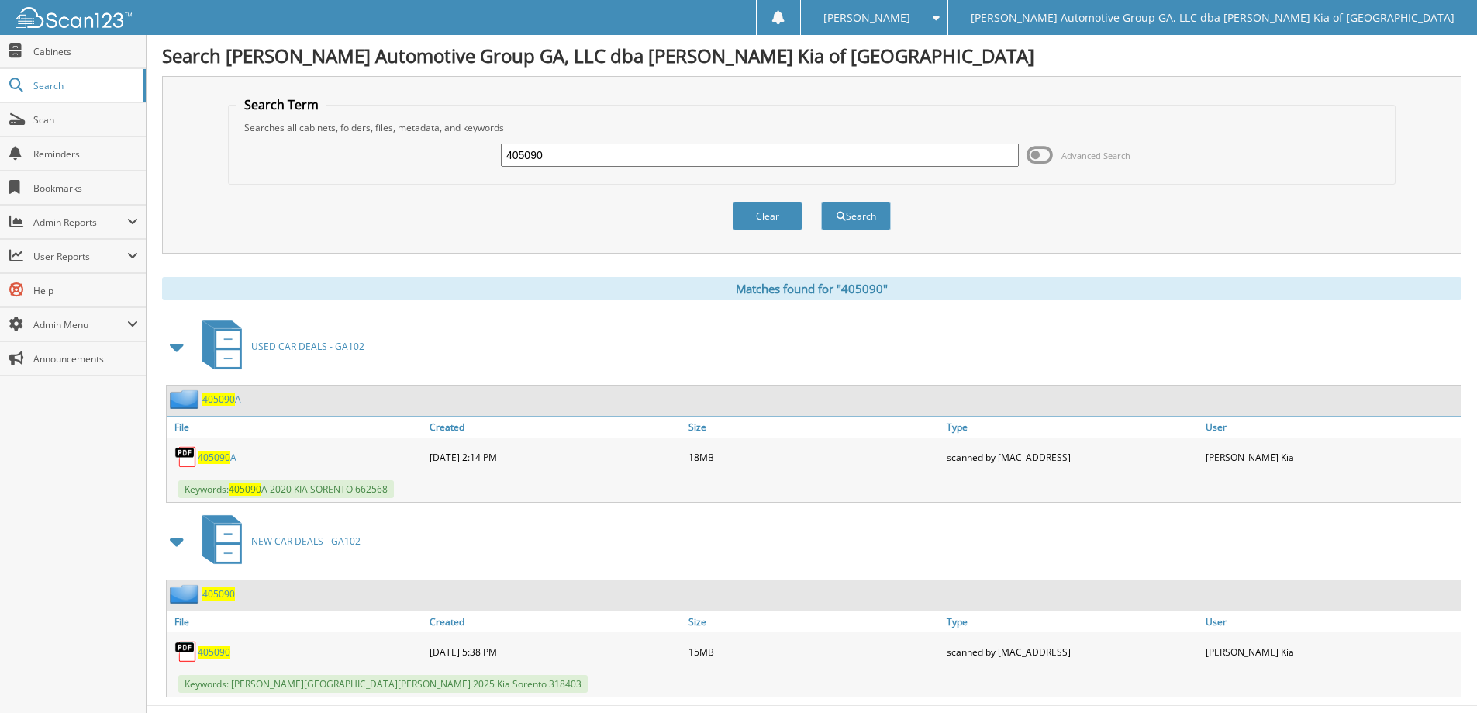
scroll to position [31, 0]
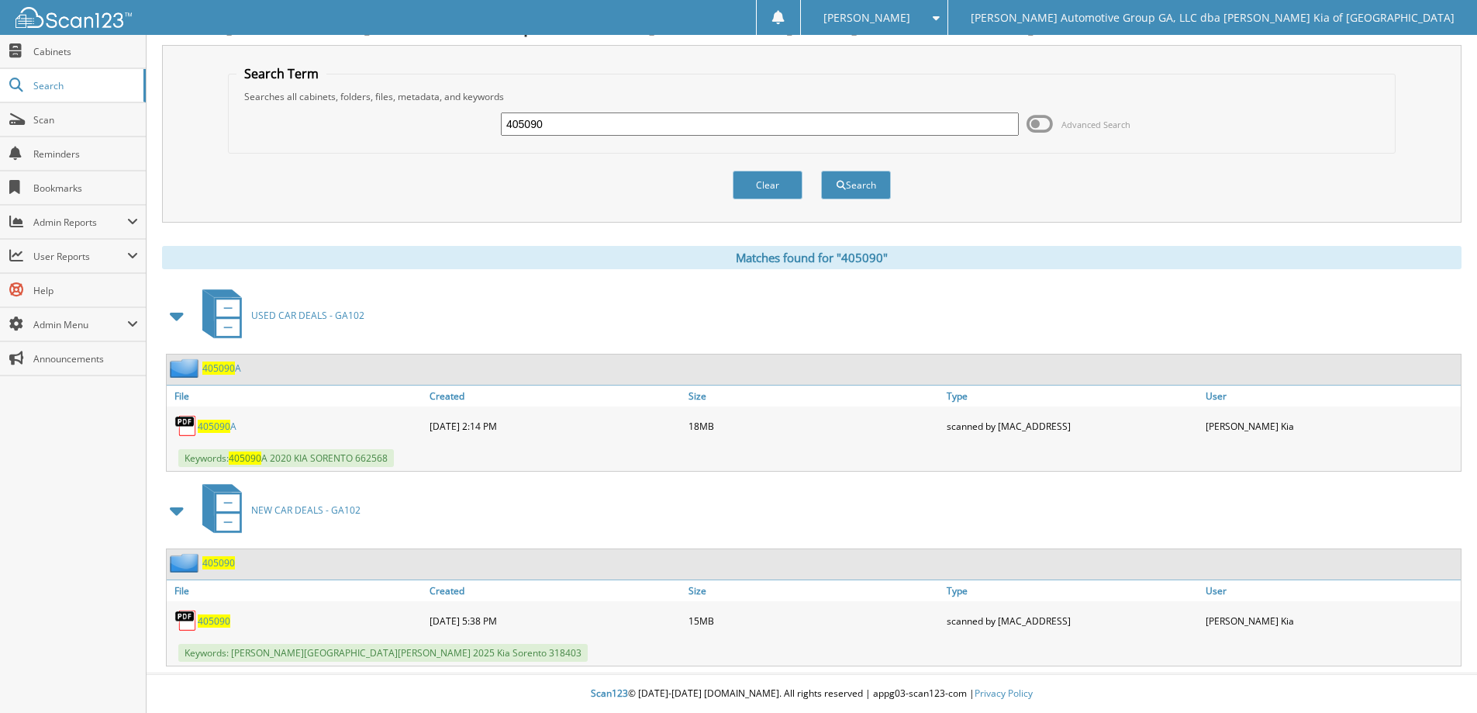
click at [217, 619] on span "405090" at bounding box center [214, 620] width 33 height 13
